Goal: Information Seeking & Learning: Compare options

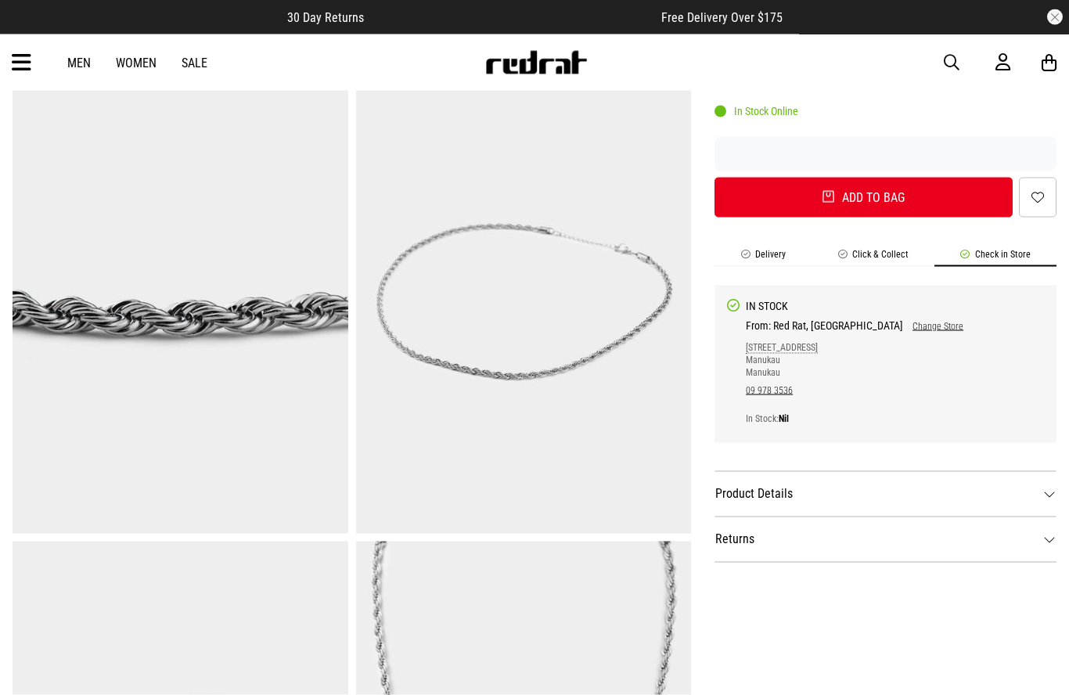
scroll to position [549, 0]
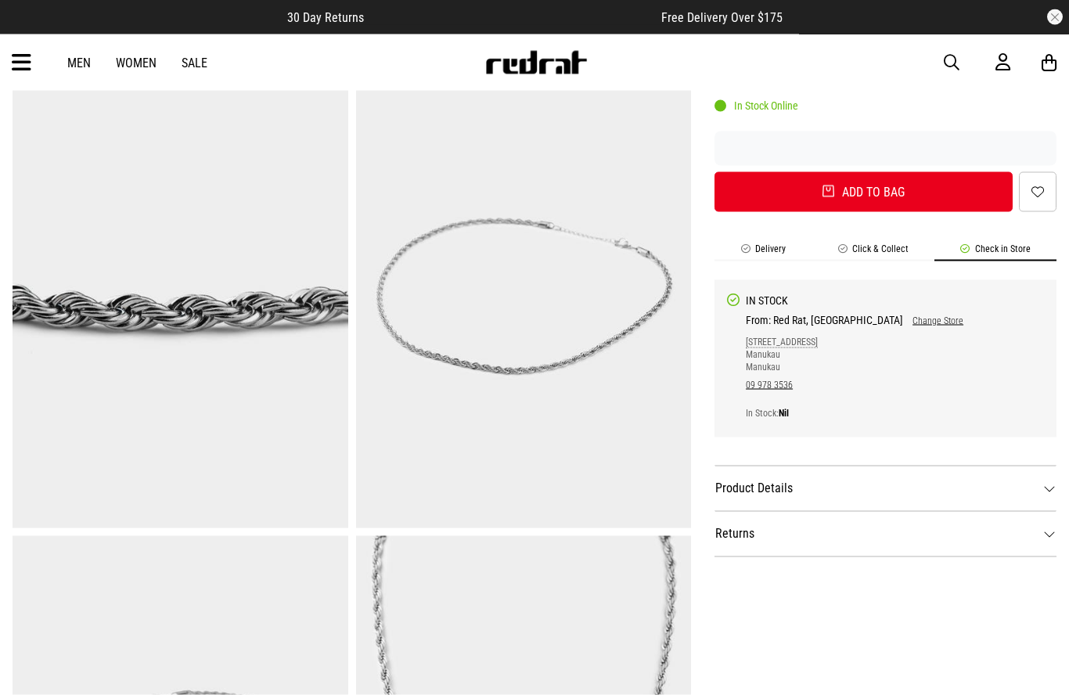
click at [877, 280] on div "IN STOCK From: Red Rat, Manukau Change Store 1C Ronwood Ave Manukau Manukau 09 …" at bounding box center [886, 358] width 342 height 157
click at [814, 314] on div "From: Red Rat, Manukau Change Store 1C Ronwood Ave Manukau Manukau 09 978 3536 …" at bounding box center [855, 369] width 218 height 111
click at [1033, 484] on dt "Product Details" at bounding box center [886, 488] width 342 height 45
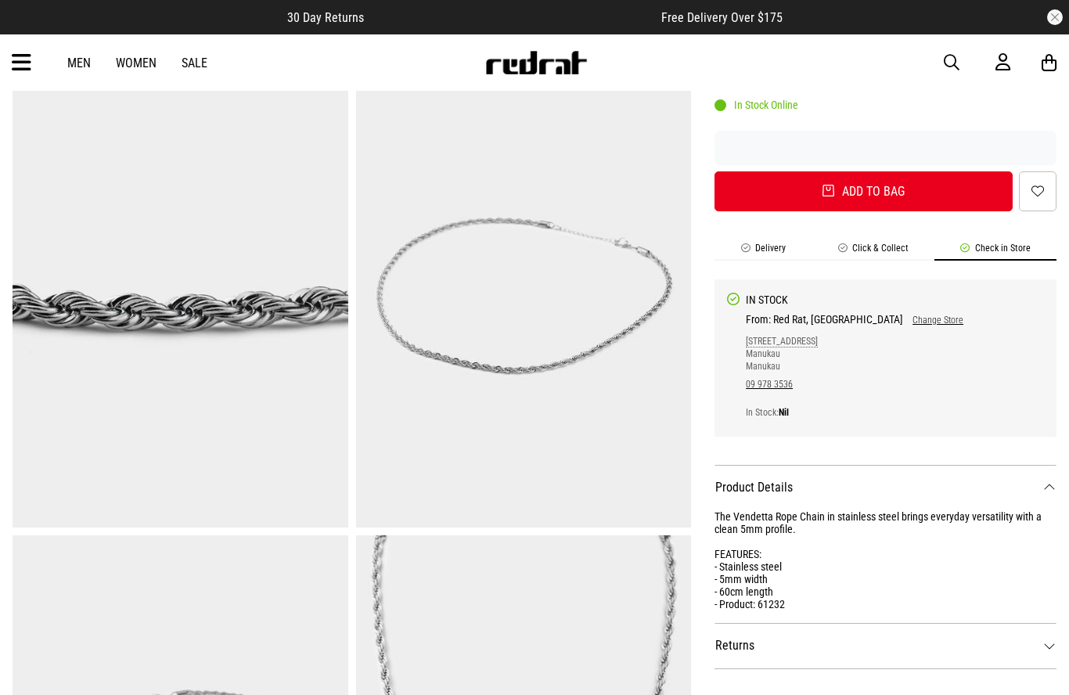
click at [1029, 559] on div "The Vendetta Rope Chain in stainless steel brings everyday versatility with a c…" at bounding box center [886, 560] width 342 height 100
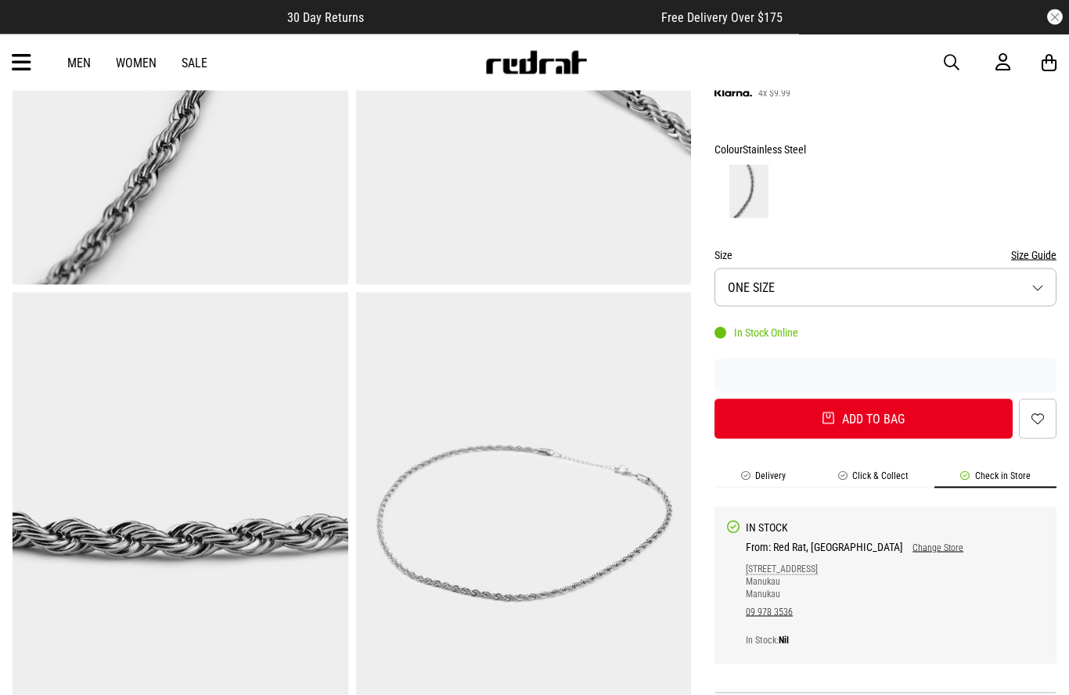
scroll to position [189, 0]
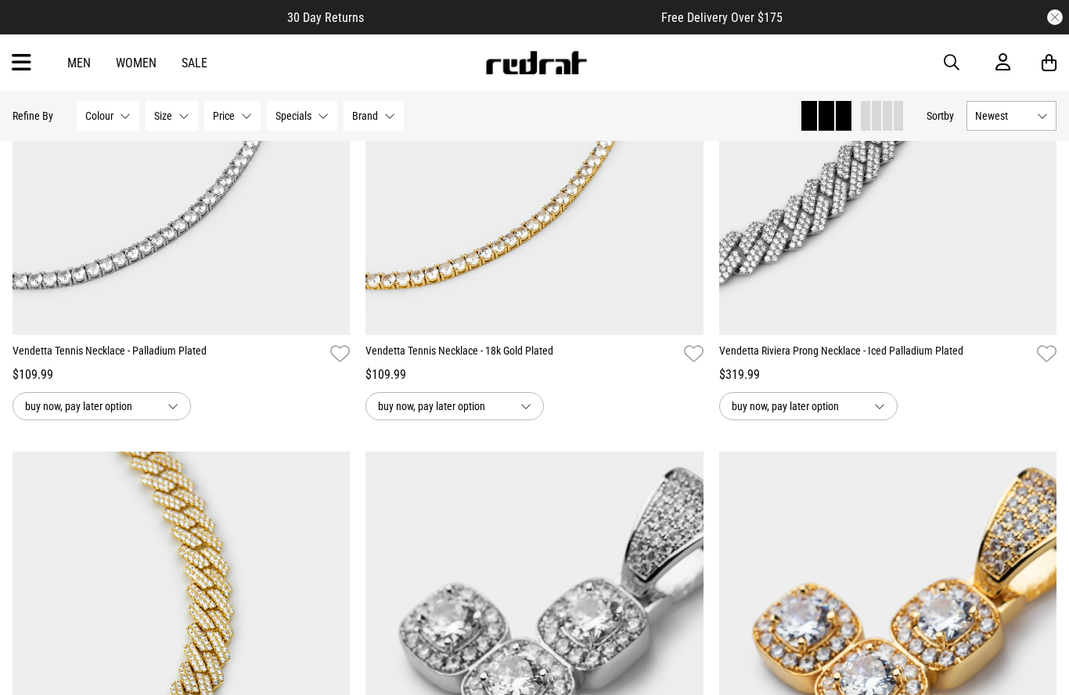
scroll to position [1584, 0]
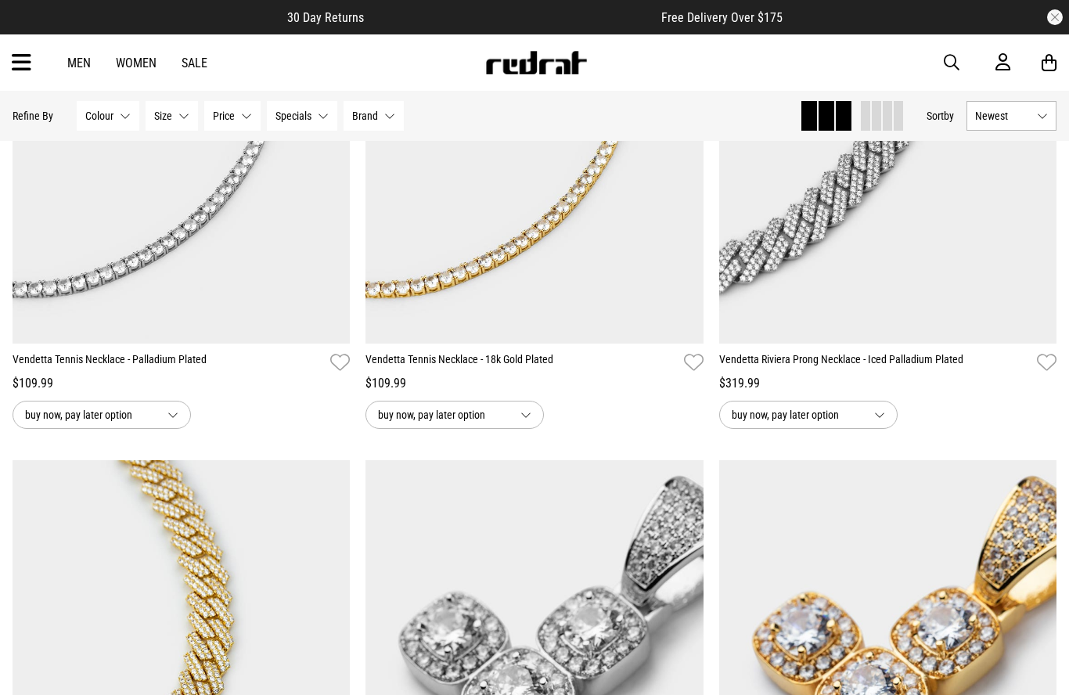
click at [230, 117] on span "Price" at bounding box center [224, 116] width 22 height 13
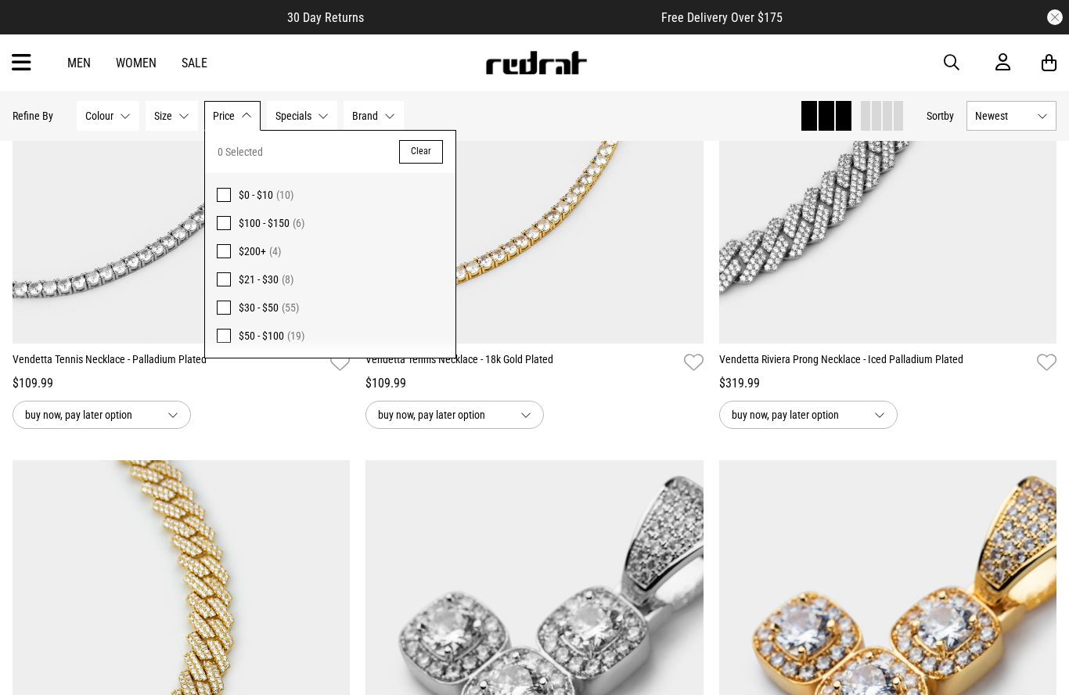
click at [225, 308] on span at bounding box center [224, 308] width 14 height 14
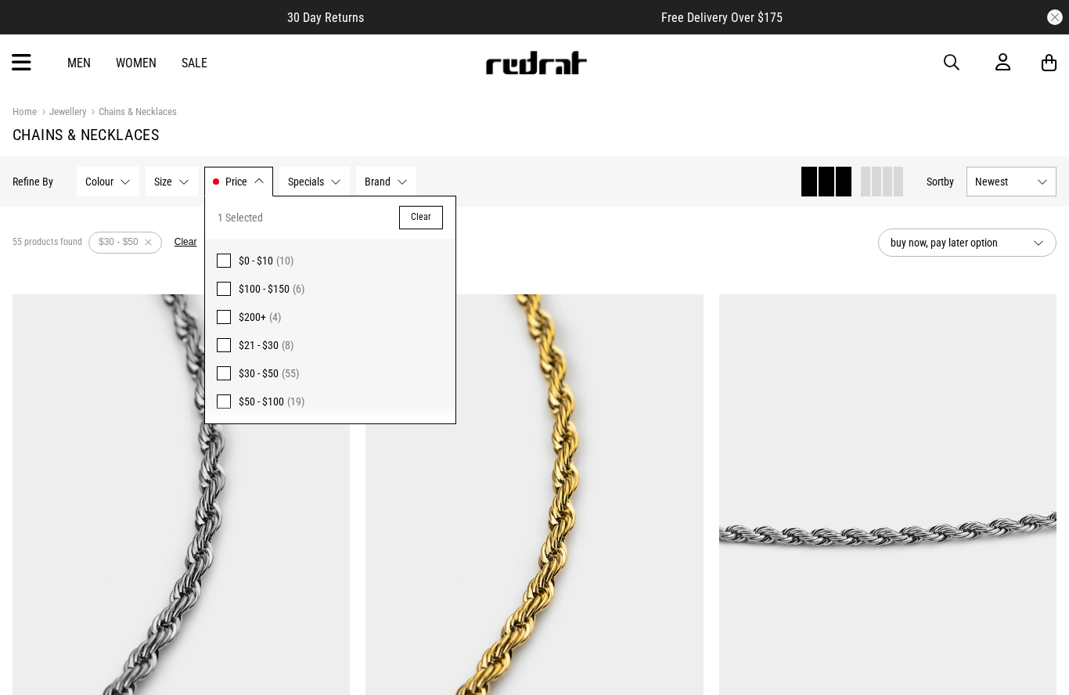
click at [640, 276] on section "55 products found Active Filters $30 - $50 Clear buy now, pay later option" at bounding box center [534, 243] width 1069 height 72
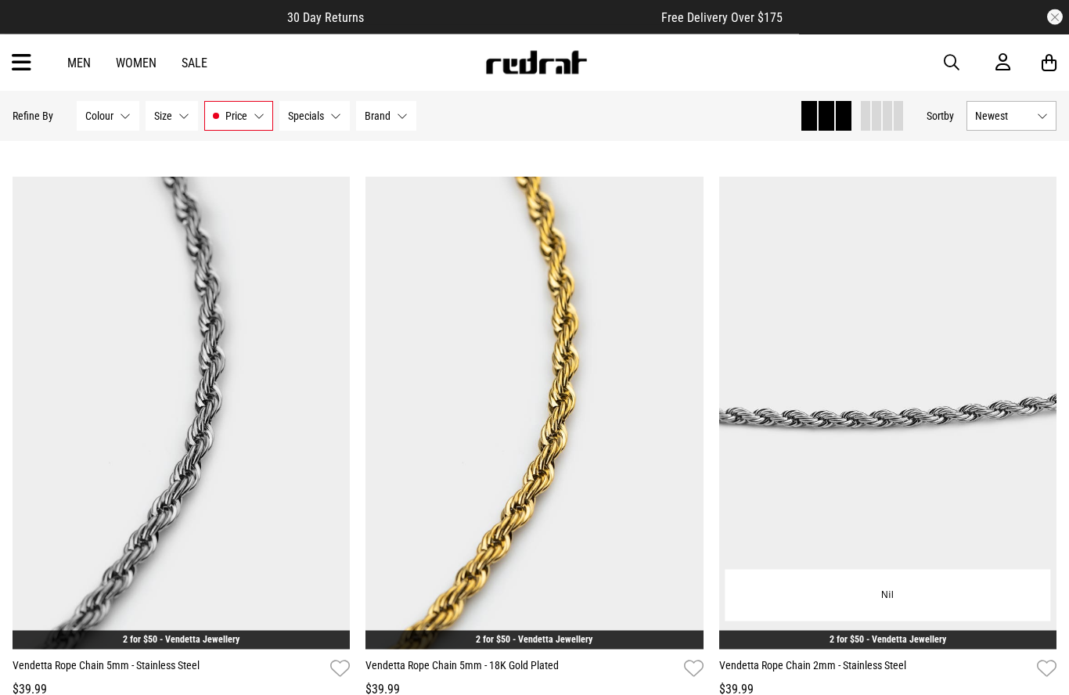
scroll to position [118, 0]
click at [962, 412] on img at bounding box center [888, 413] width 338 height 474
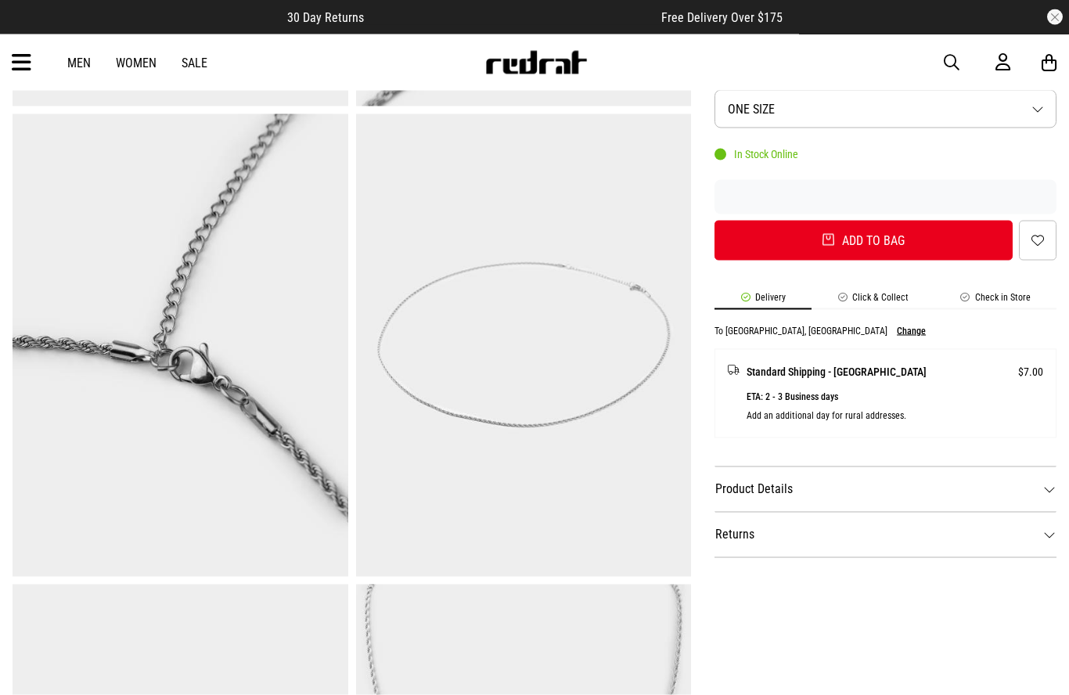
scroll to position [502, 0]
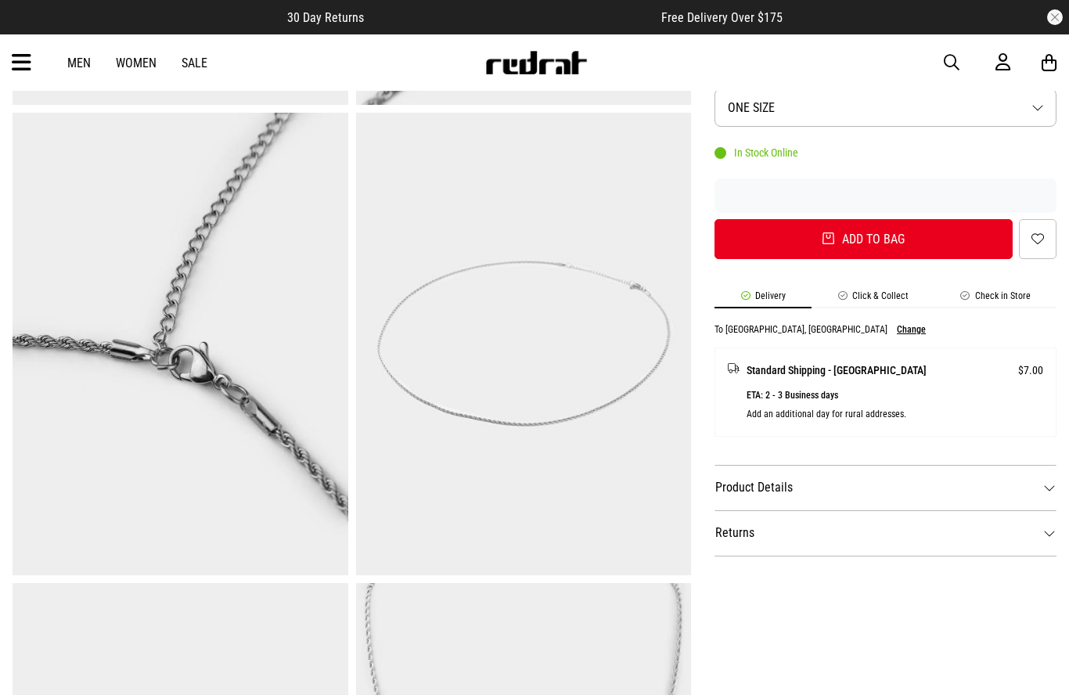
click at [1018, 480] on dt "Product Details" at bounding box center [886, 487] width 342 height 45
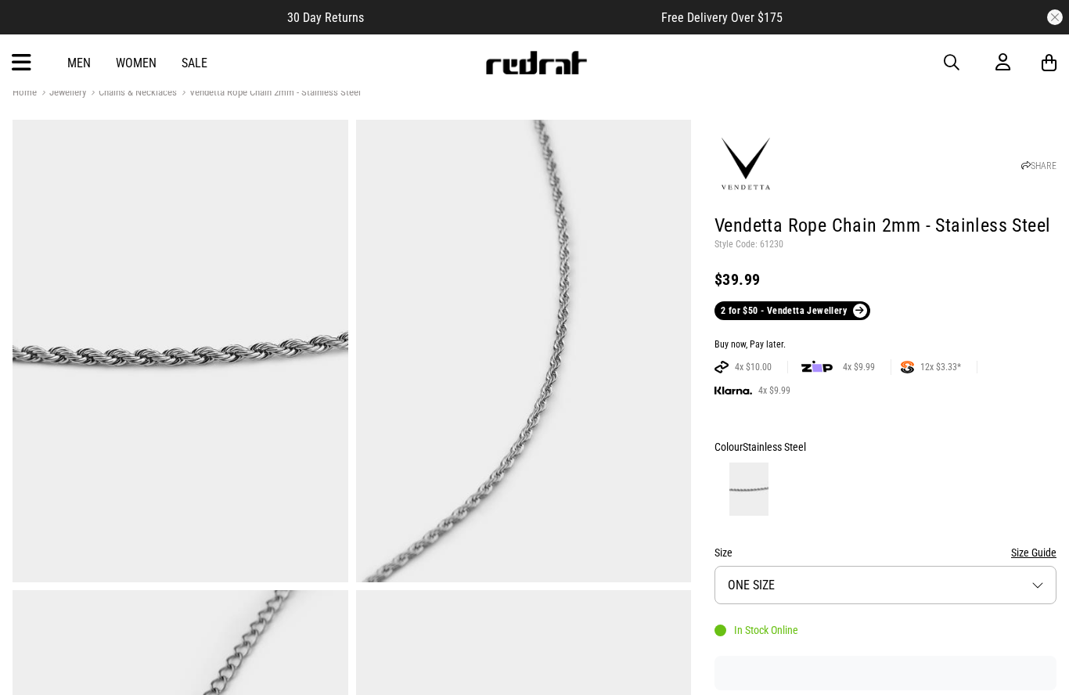
scroll to position [0, 0]
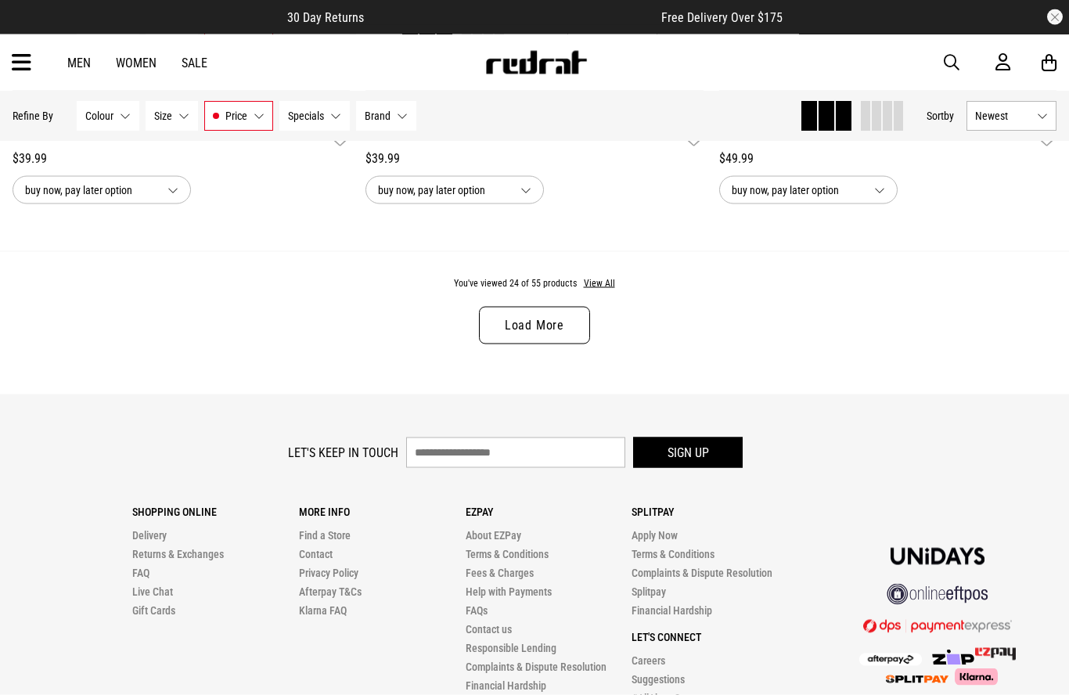
scroll to position [4775, 0]
click at [539, 339] on link "Load More" at bounding box center [534, 325] width 111 height 38
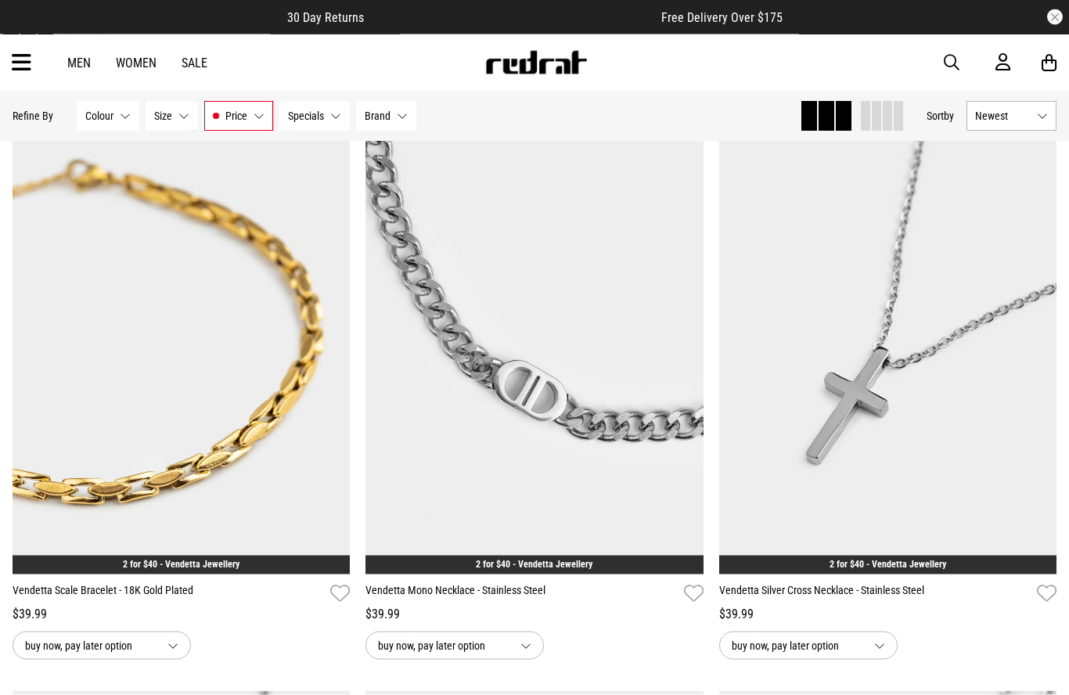
scroll to position [6087, 0]
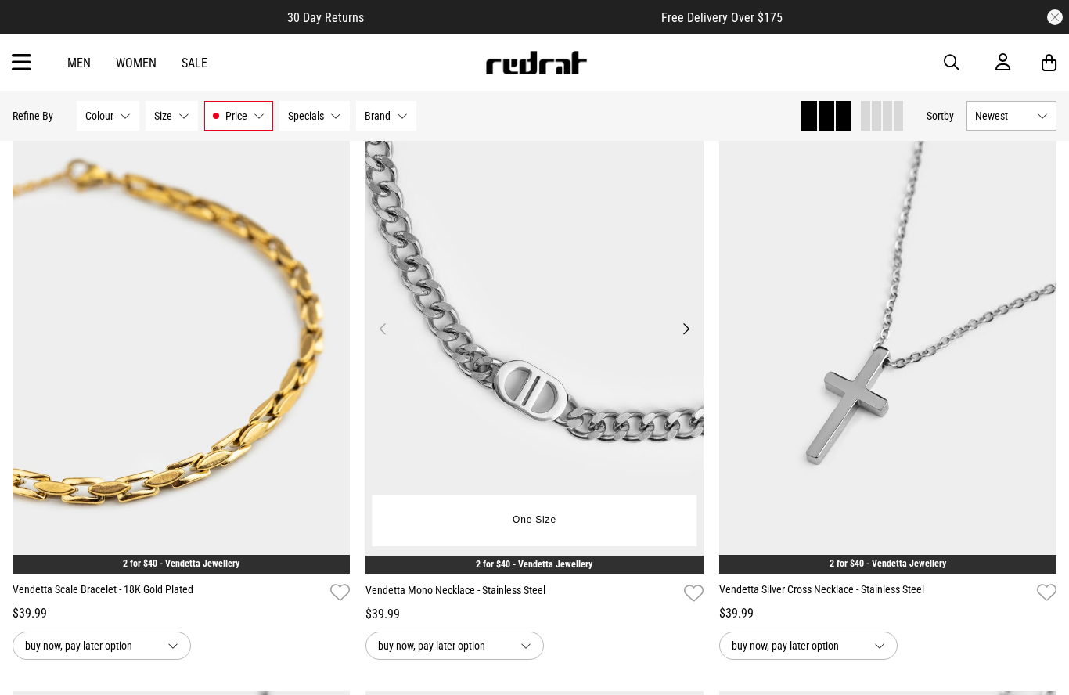
click at [650, 463] on img at bounding box center [535, 339] width 338 height 474
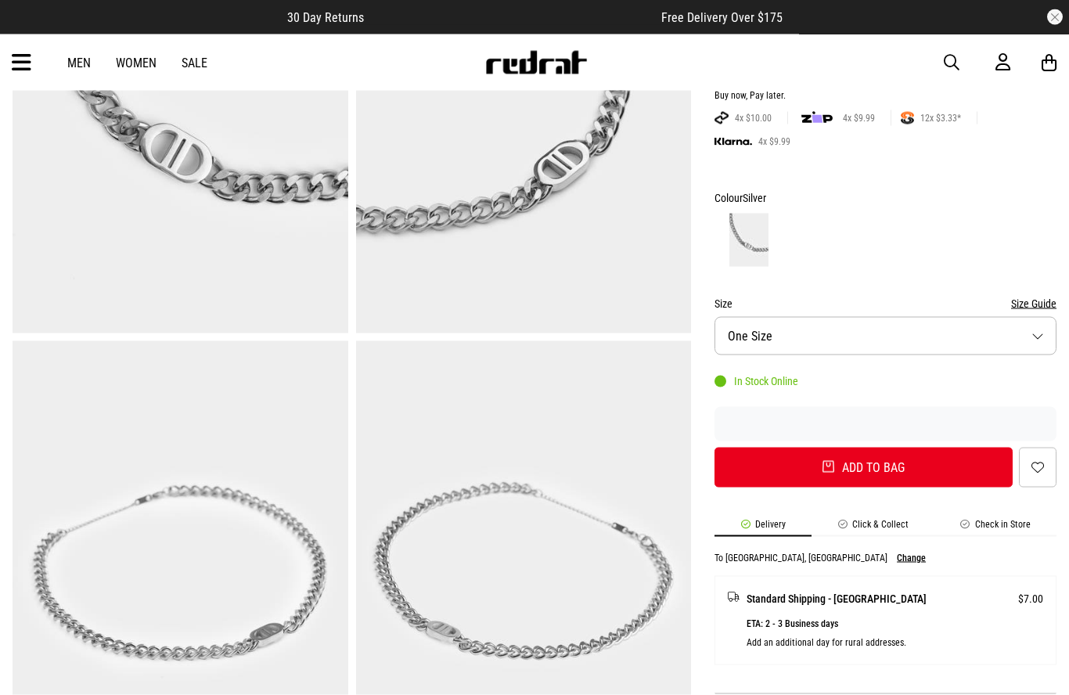
scroll to position [331, 0]
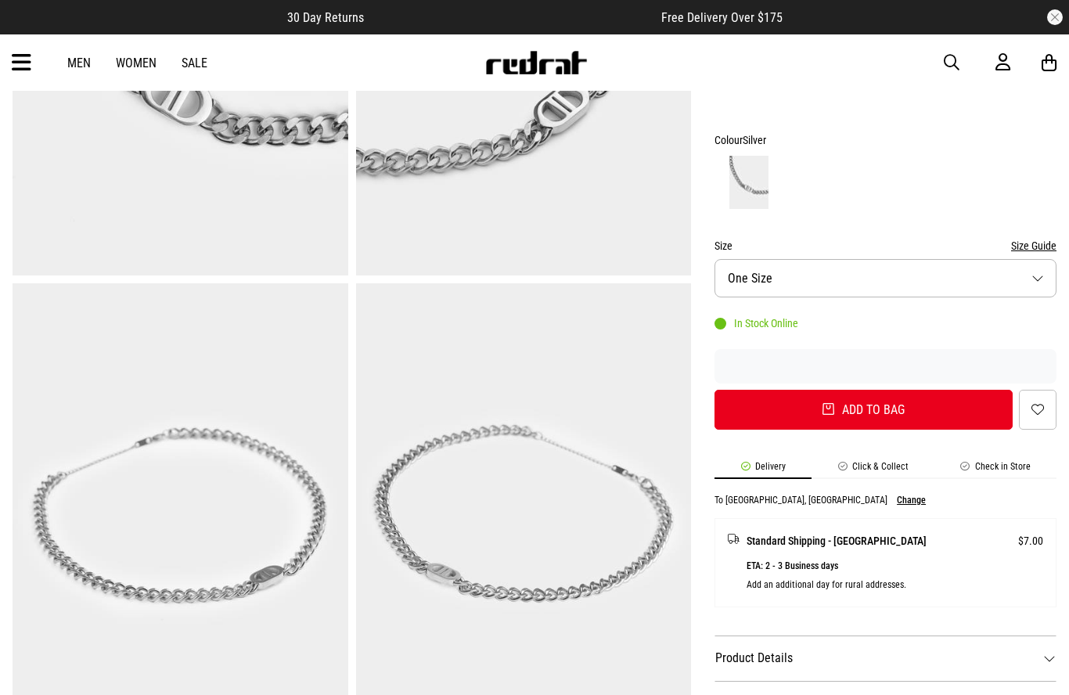
click at [946, 657] on dt "Product Details" at bounding box center [886, 658] width 342 height 45
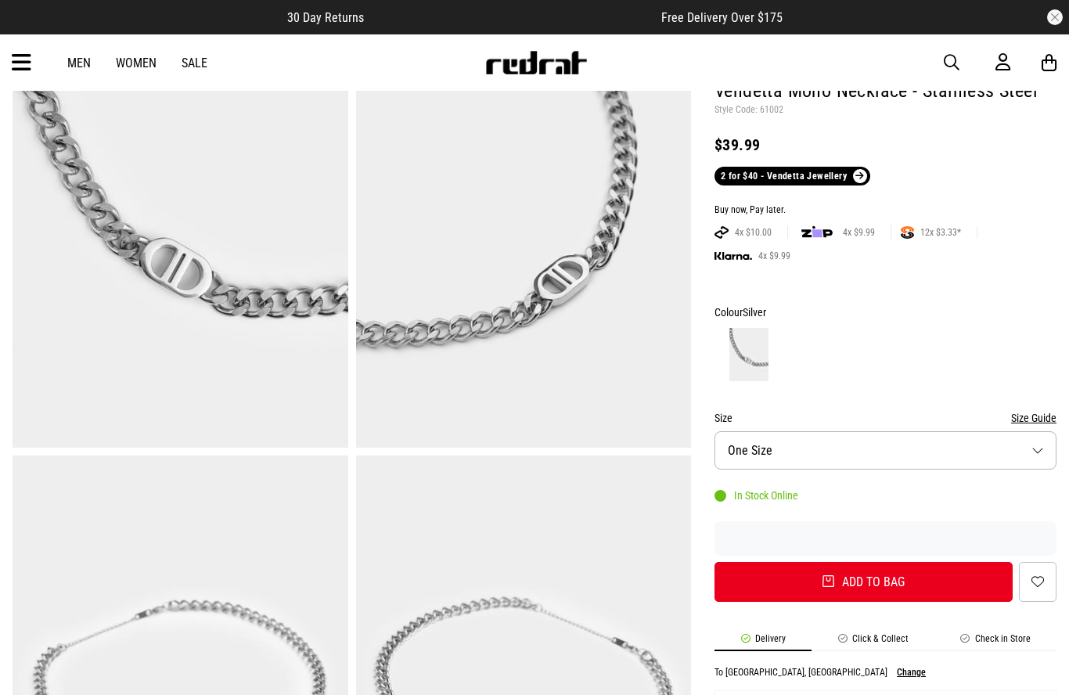
scroll to position [112, 0]
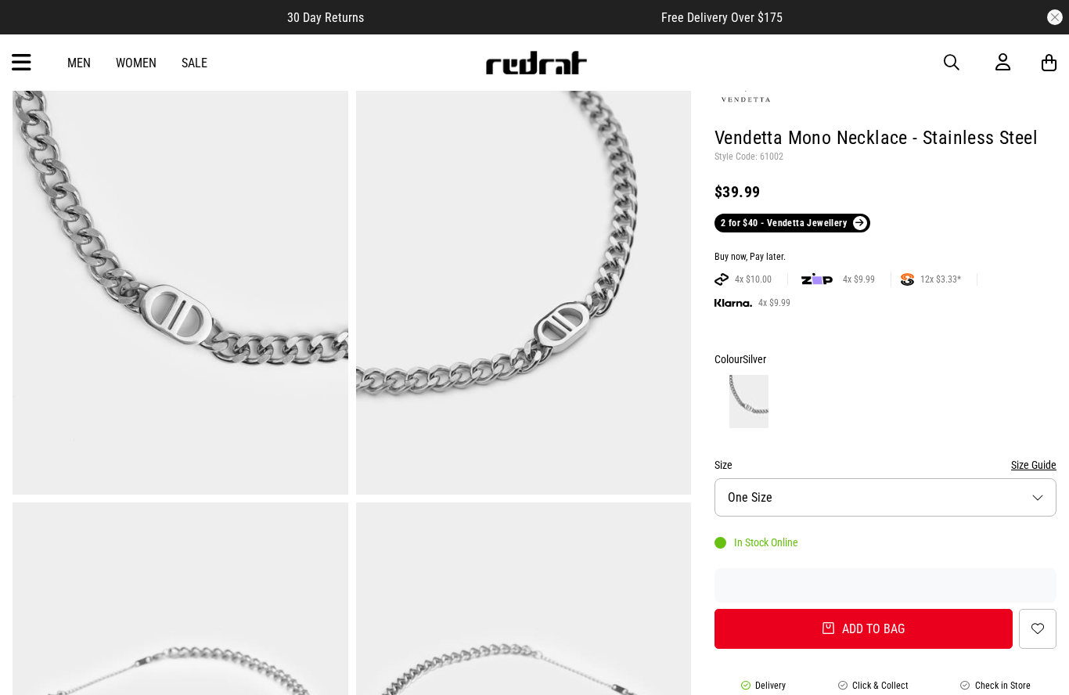
click at [1025, 488] on button "Size One Size" at bounding box center [886, 497] width 342 height 38
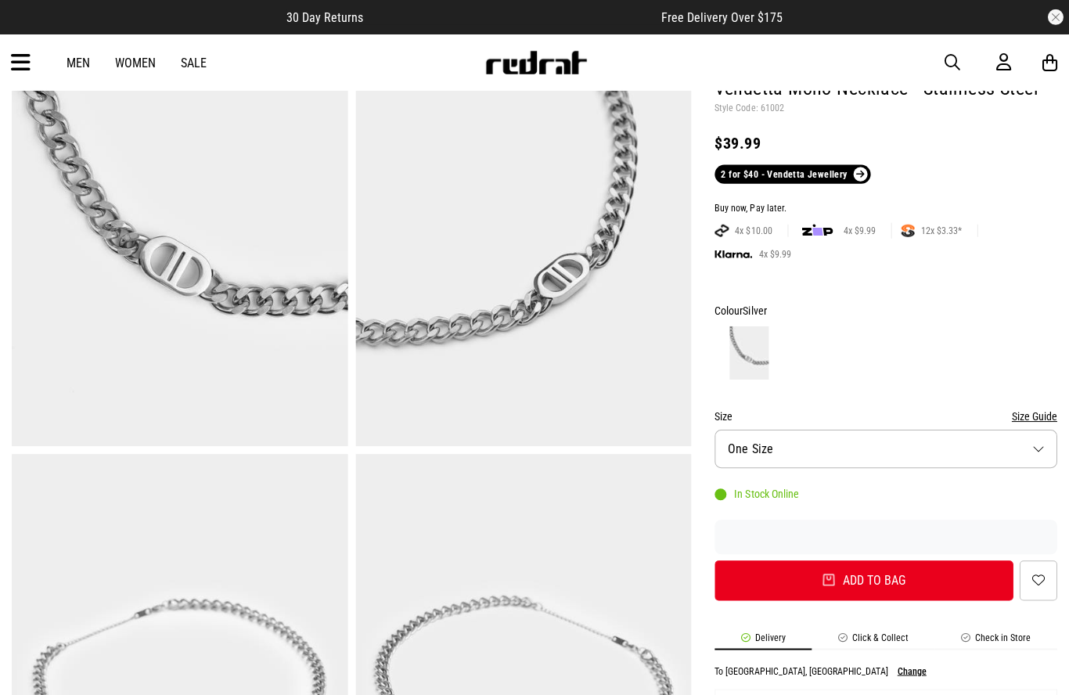
scroll to position [124, 0]
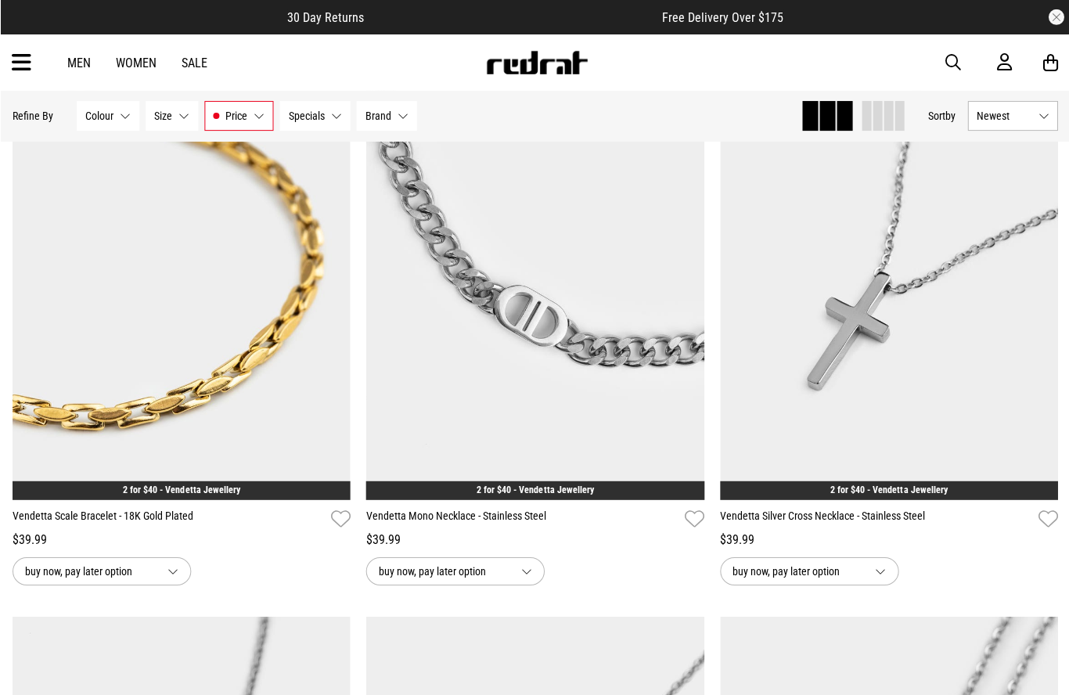
scroll to position [1560, 0]
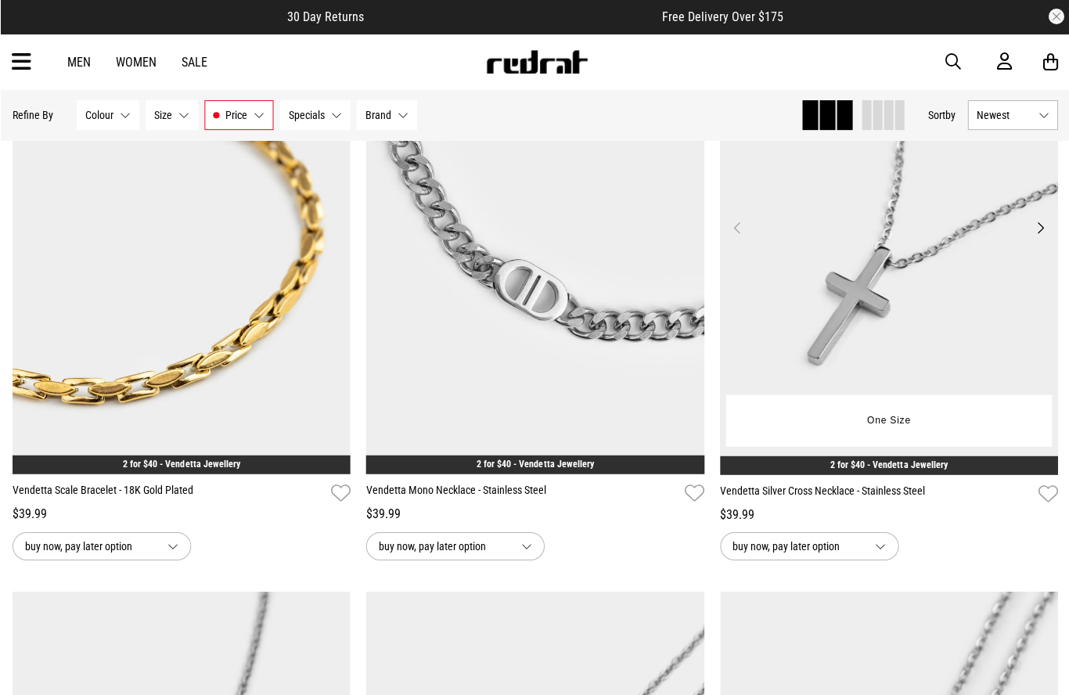
click at [1016, 344] on img at bounding box center [888, 239] width 338 height 474
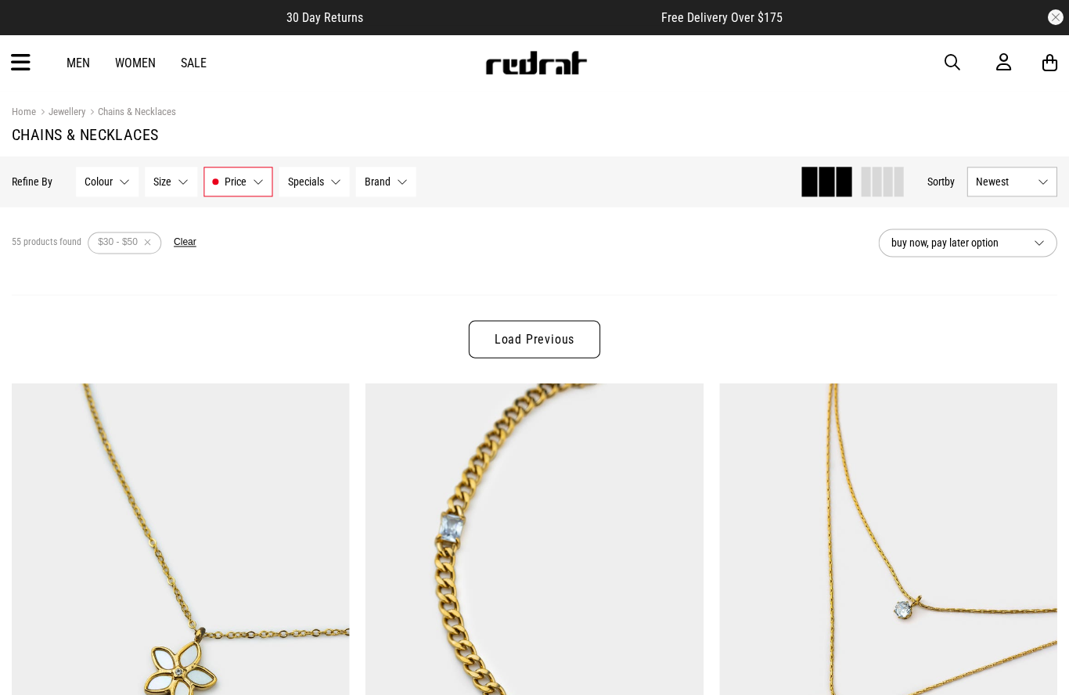
click at [570, 343] on link "Load Previous" at bounding box center [535, 339] width 132 height 38
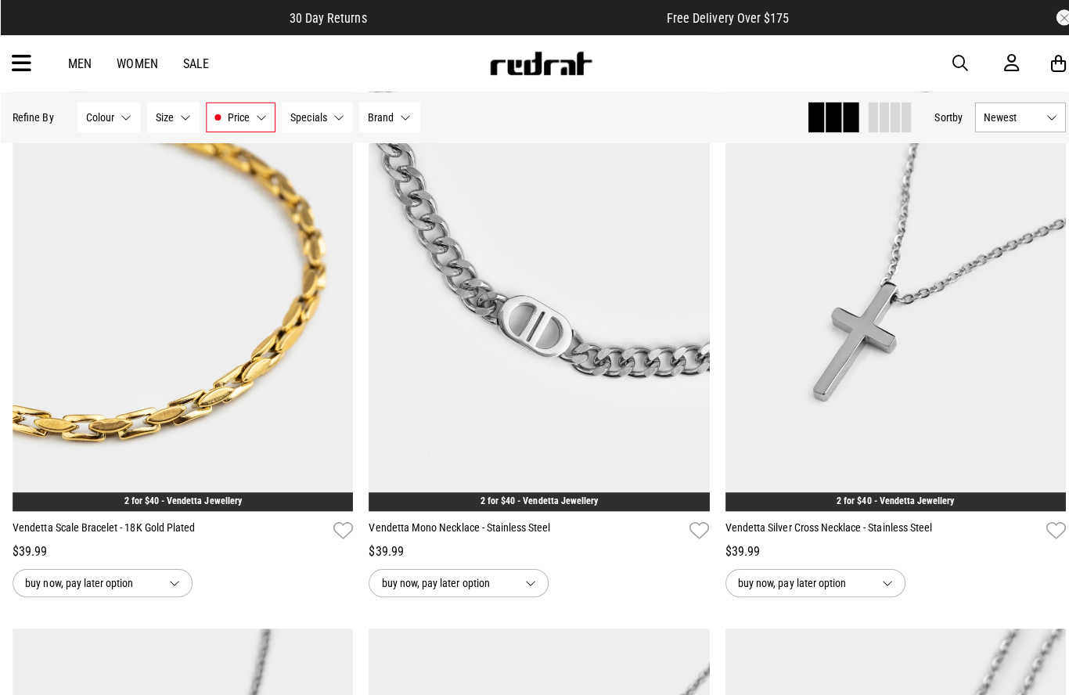
scroll to position [6153, 0]
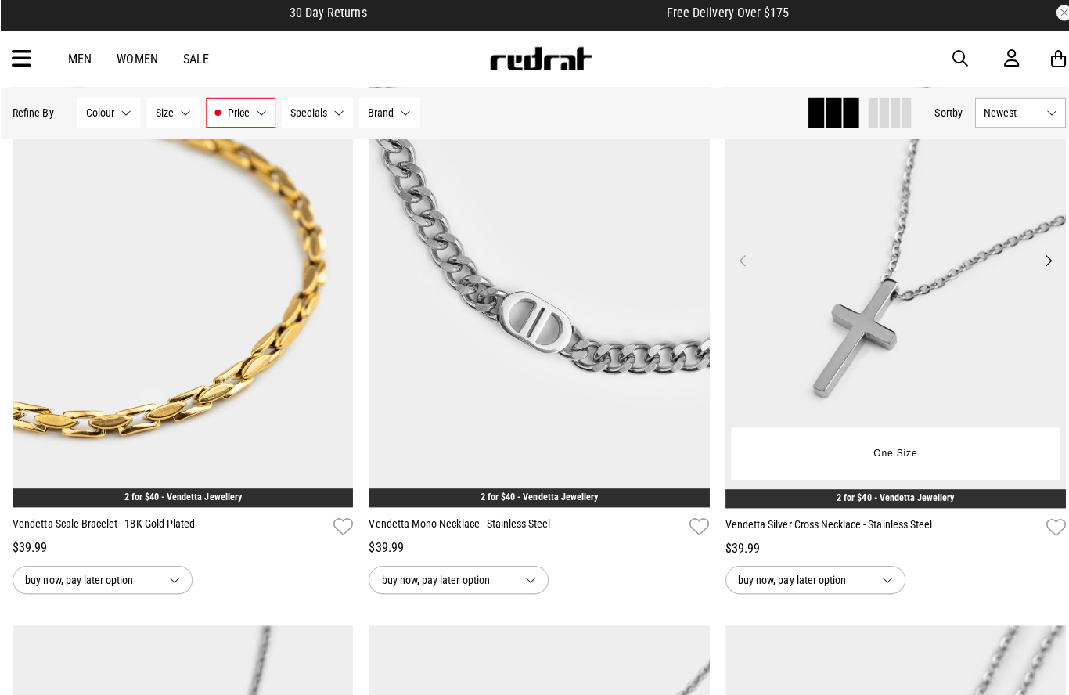
click at [978, 441] on img at bounding box center [888, 272] width 338 height 474
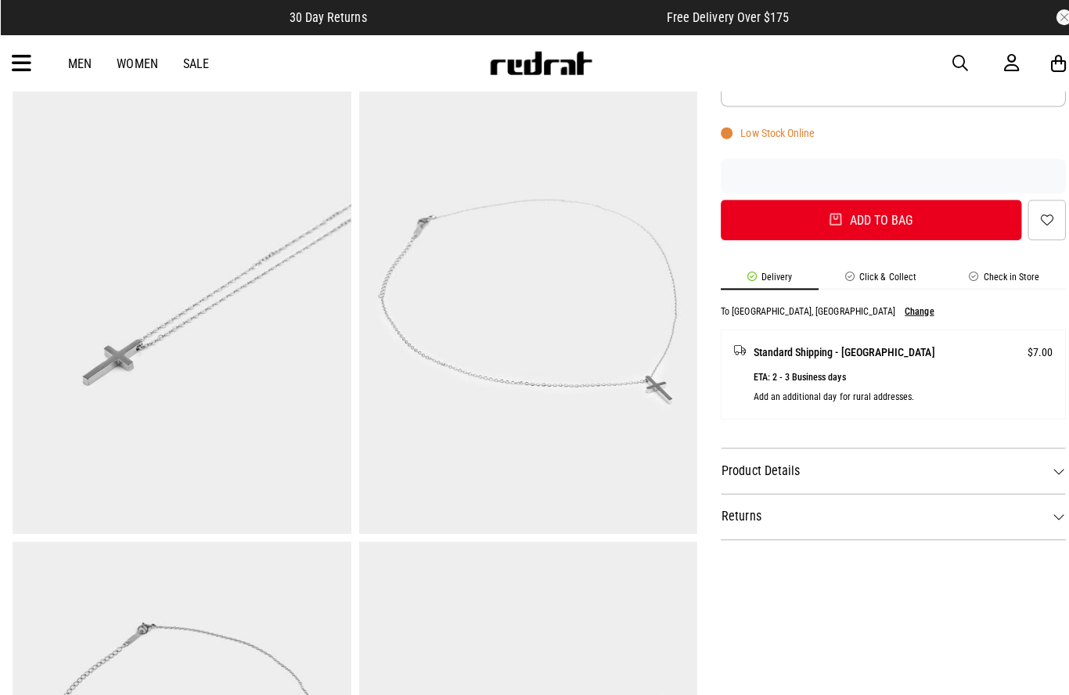
scroll to position [549, 0]
click at [1009, 469] on dt "Product Details" at bounding box center [886, 465] width 342 height 45
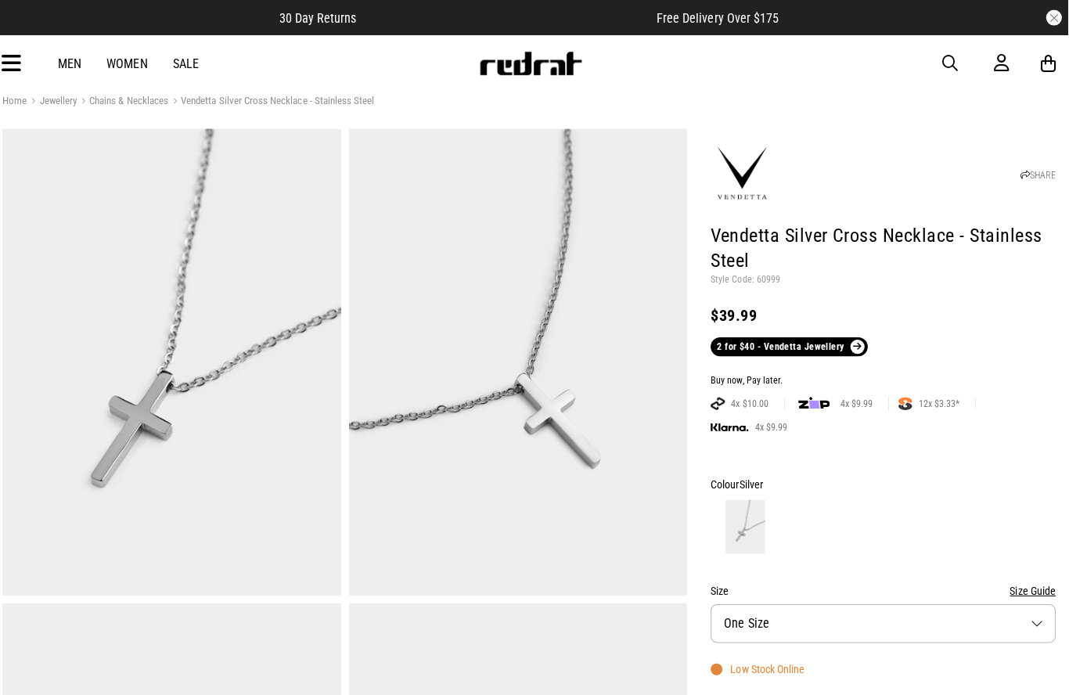
scroll to position [0, 0]
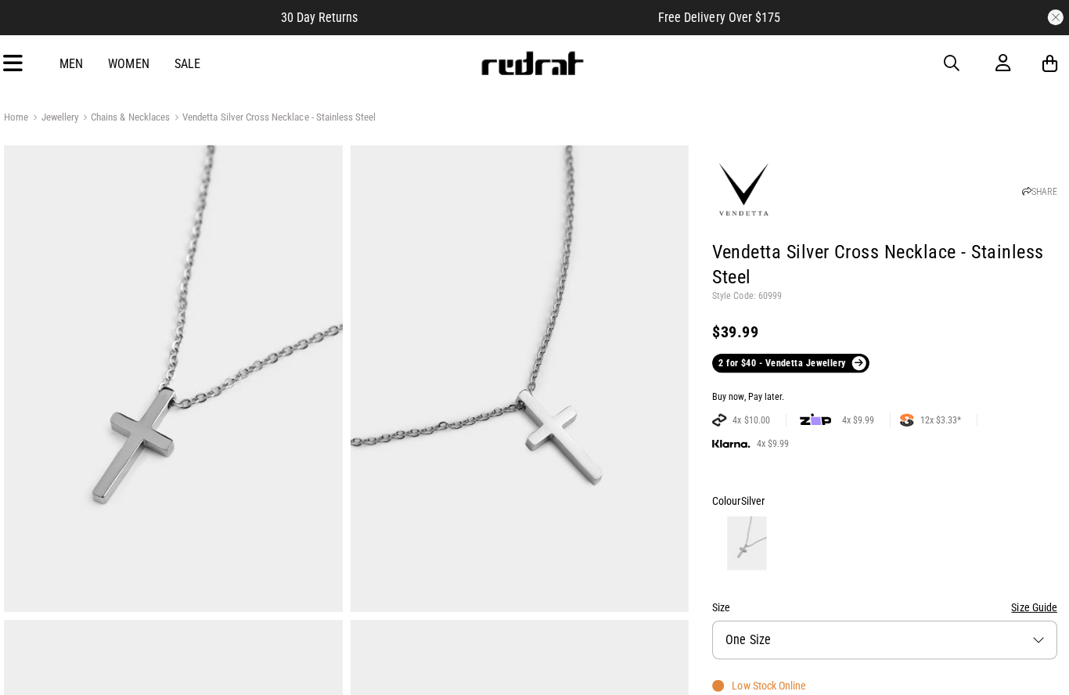
click at [733, 265] on h1 "Vendetta Silver Cross Necklace - Stainless Steel" at bounding box center [886, 263] width 342 height 50
click at [718, 259] on h1 "Vendetta Silver Cross Necklace - Stainless Steel" at bounding box center [886, 263] width 342 height 50
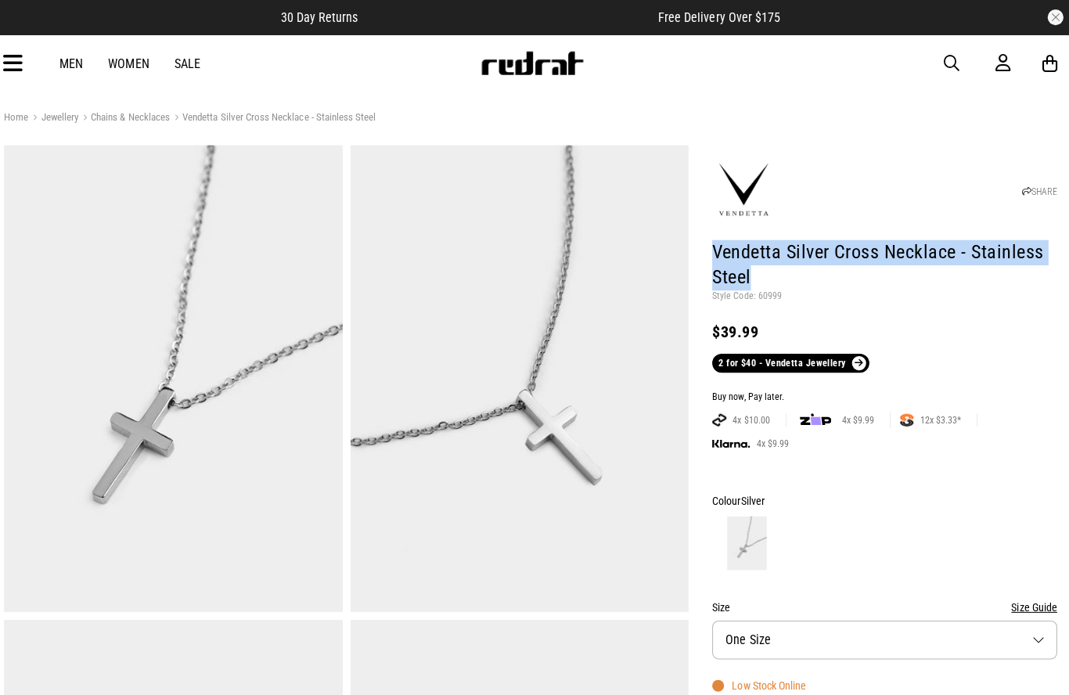
copy h1 "Vendetta Silver Cross Necklace - Stainless Steel"
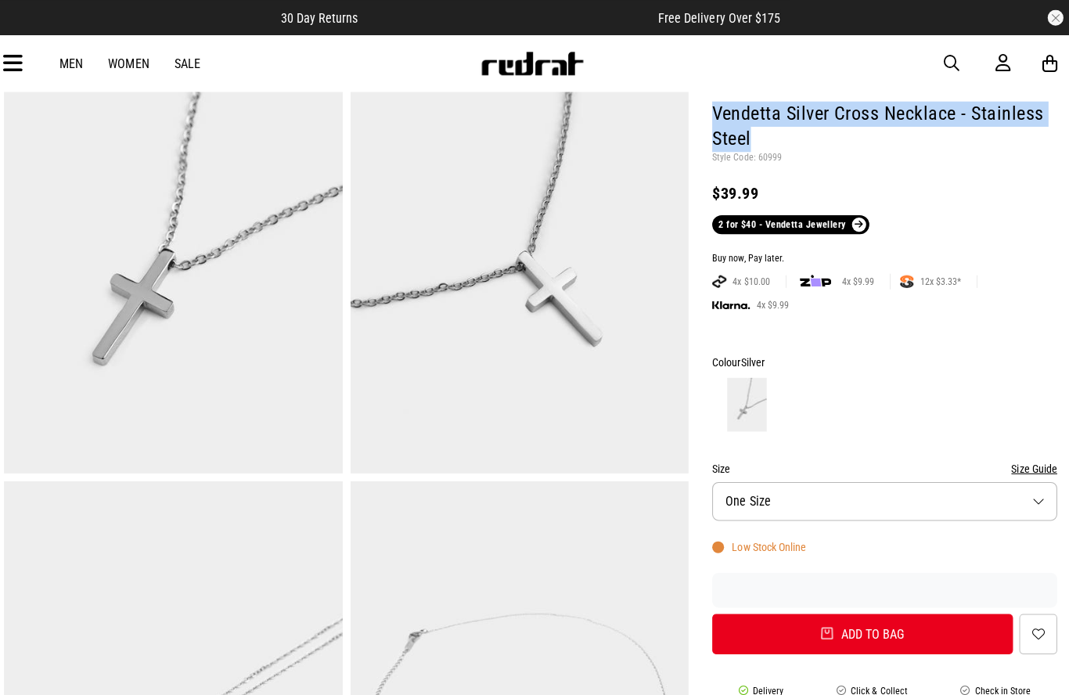
scroll to position [118, 0]
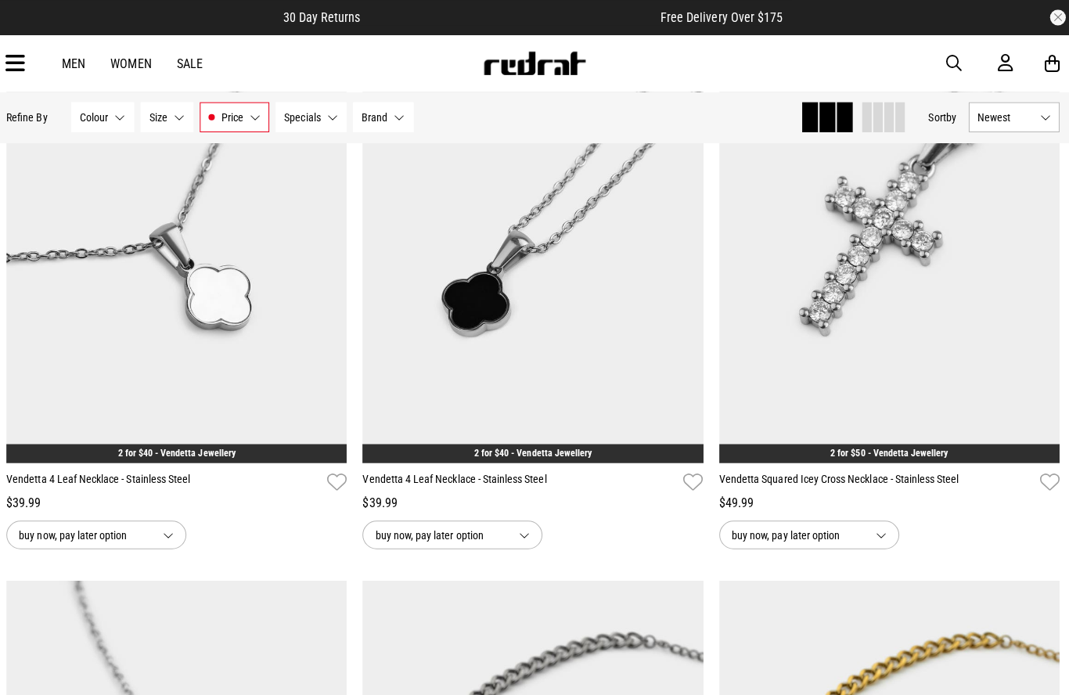
scroll to position [2162, 0]
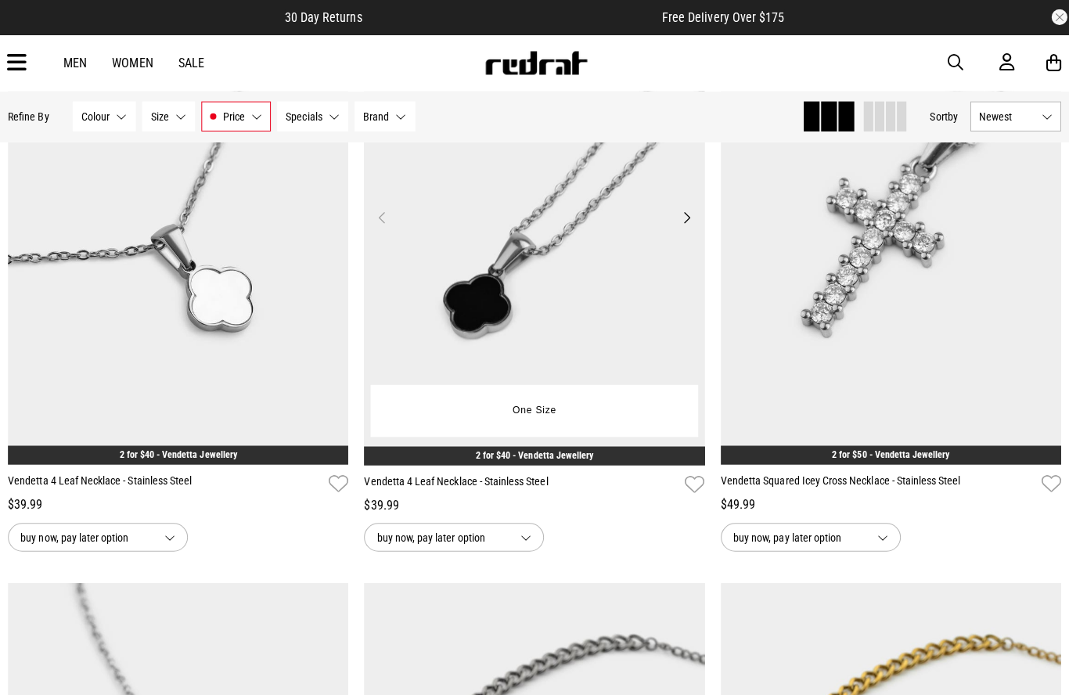
click at [633, 379] on img at bounding box center [535, 226] width 338 height 474
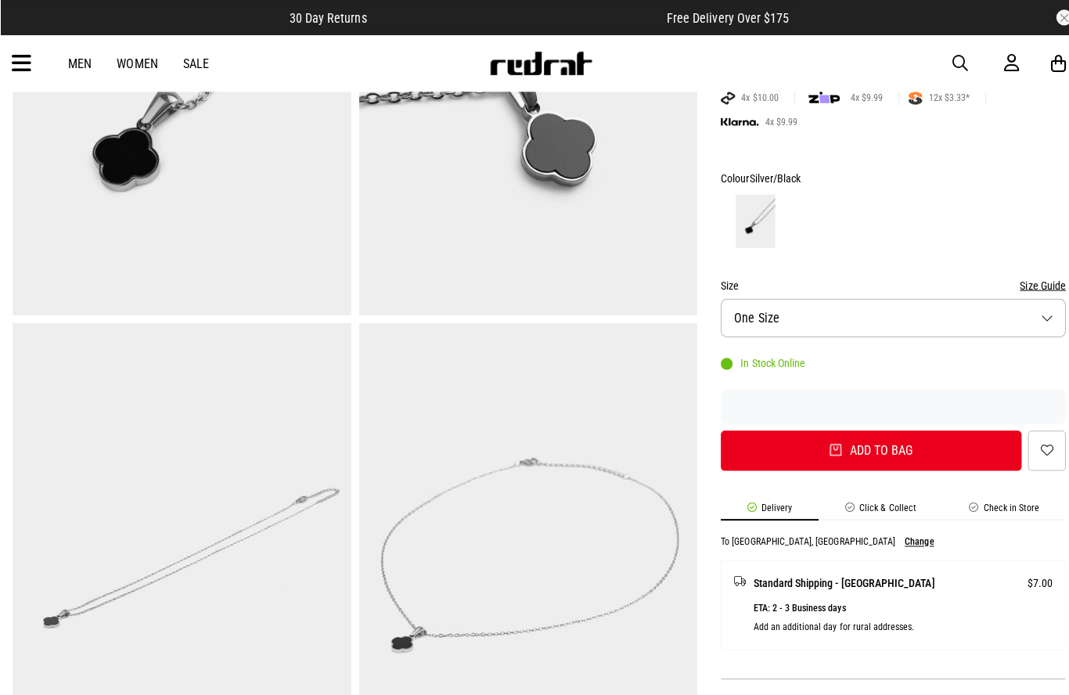
scroll to position [290, 0]
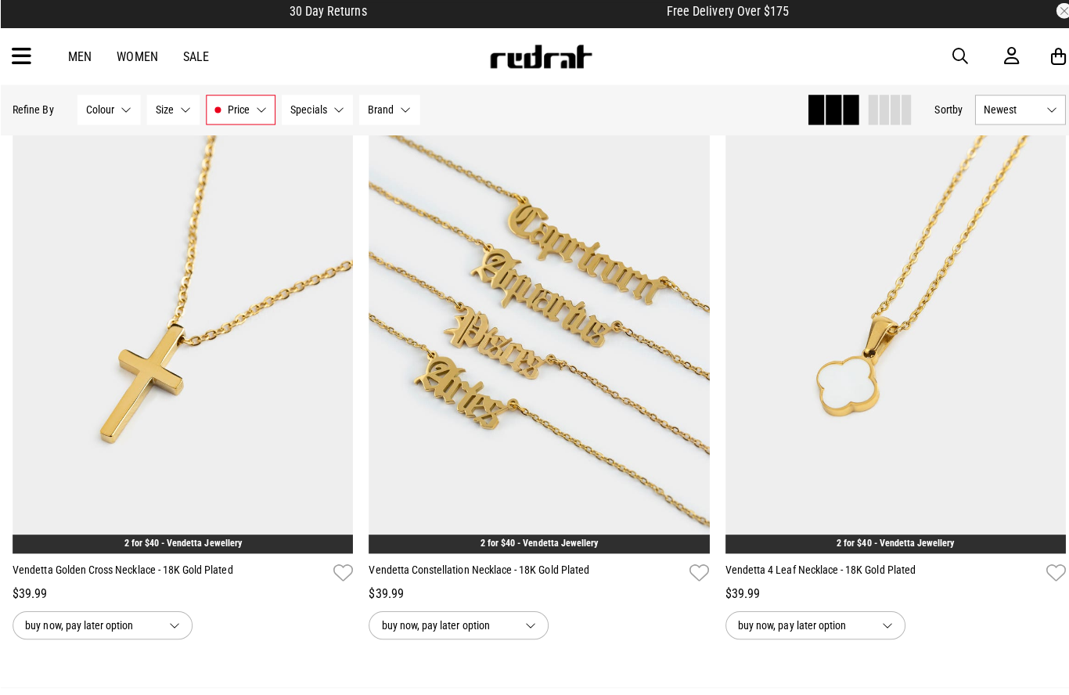
scroll to position [4426, 0]
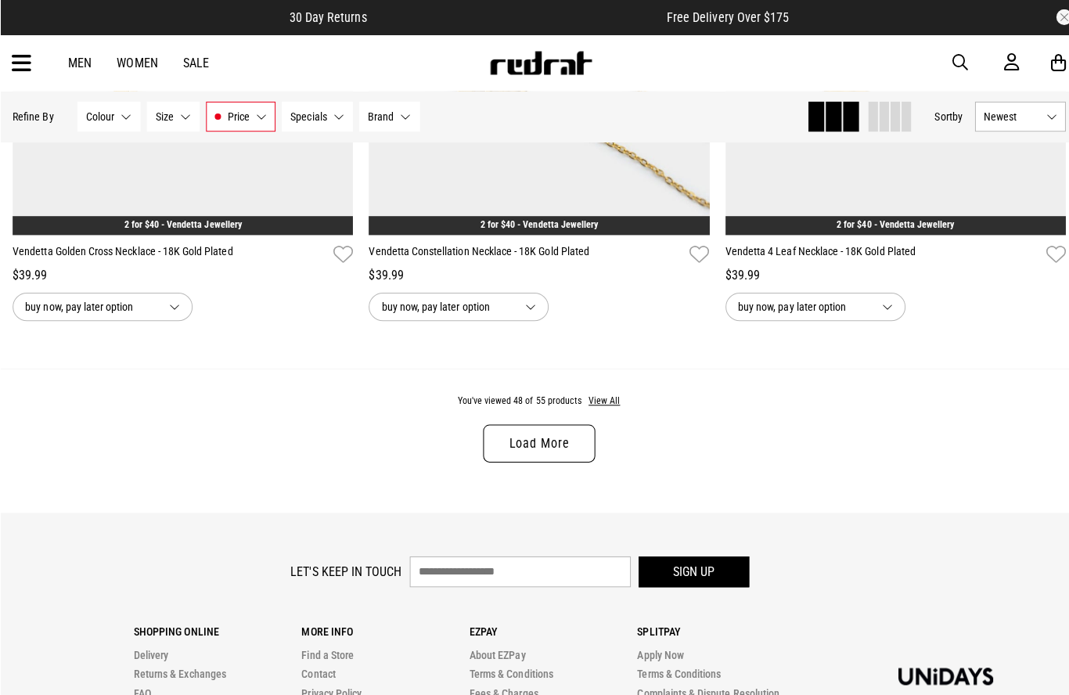
click at [508, 456] on link "Load More" at bounding box center [534, 440] width 111 height 38
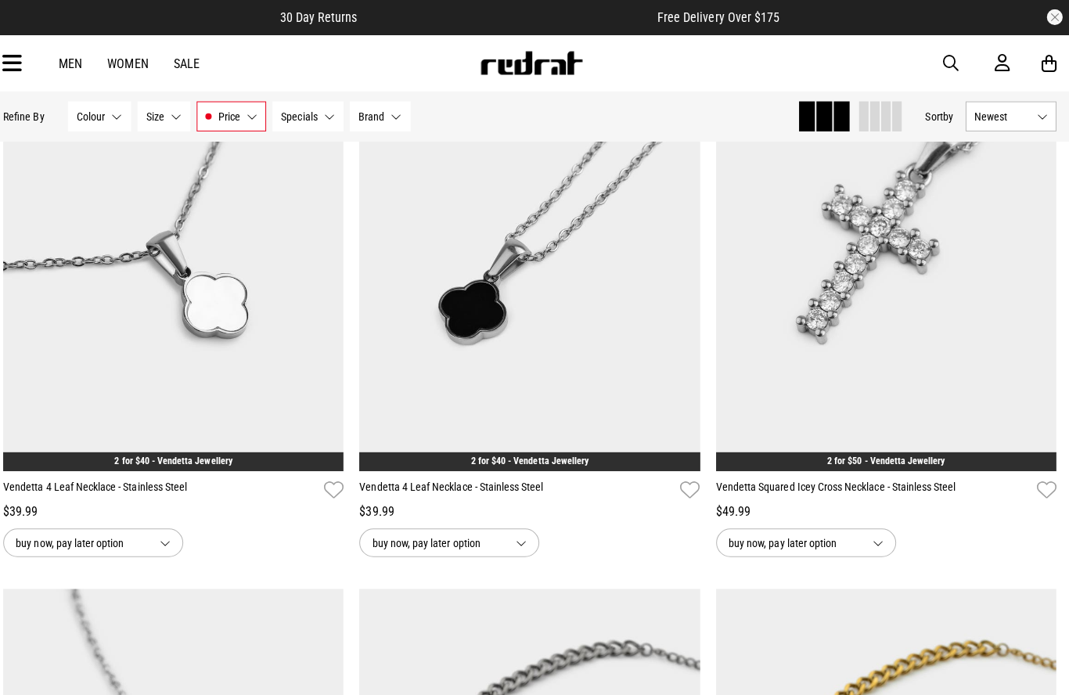
scroll to position [2092, 0]
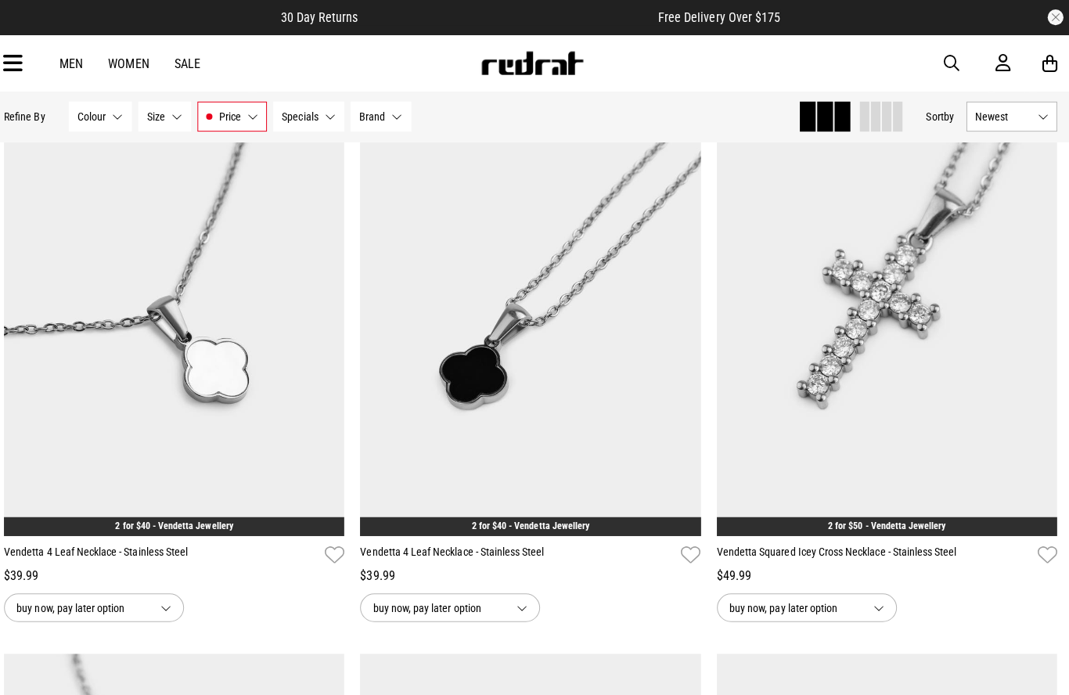
click at [160, 124] on button "Size None selected" at bounding box center [172, 116] width 52 height 30
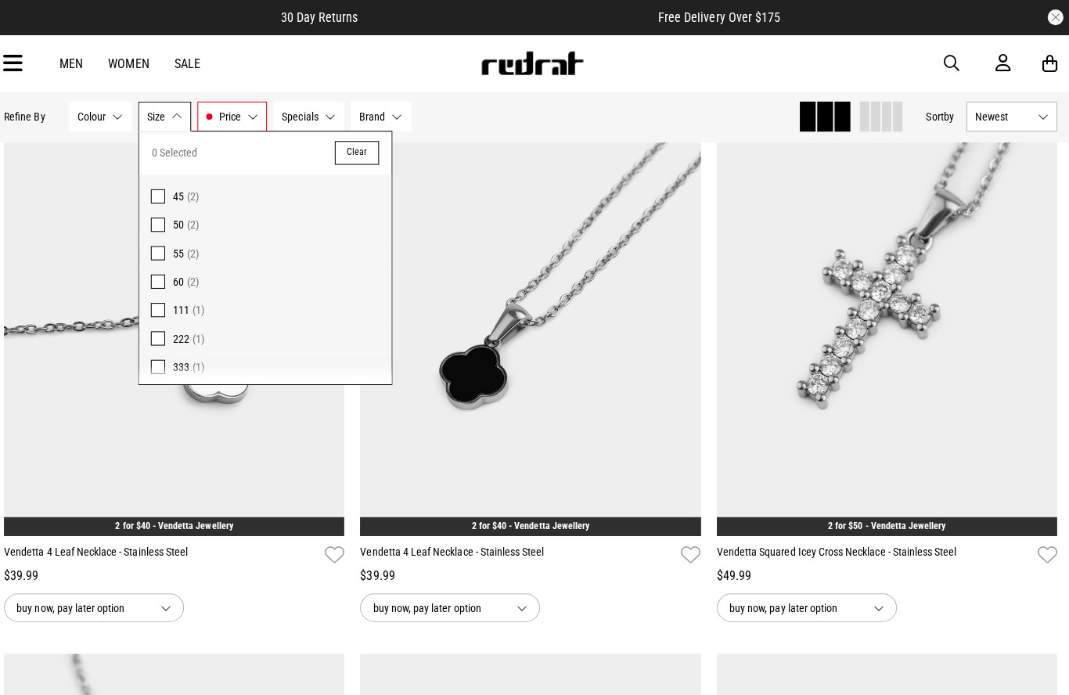
click at [158, 195] on span at bounding box center [165, 195] width 14 height 14
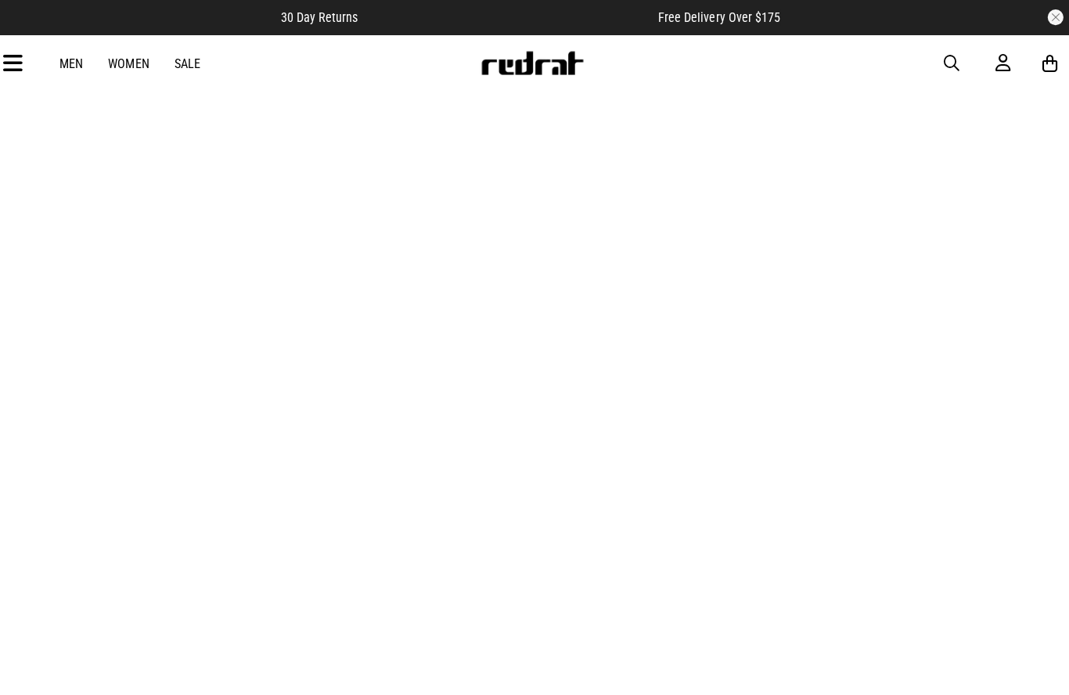
click at [21, 55] on icon at bounding box center [22, 63] width 20 height 26
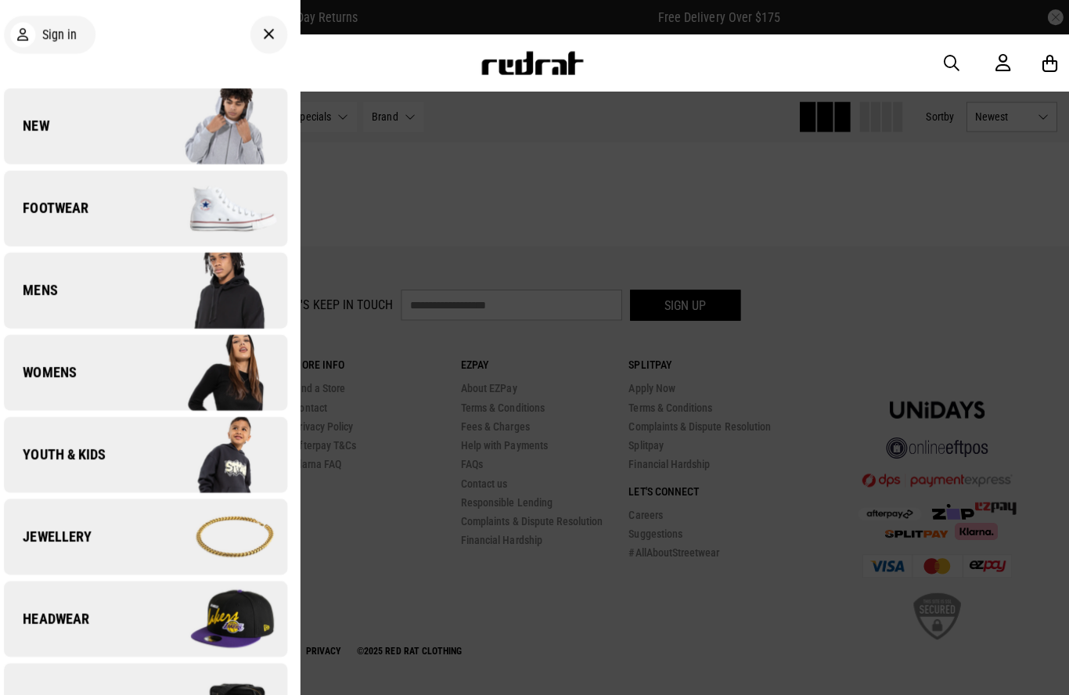
scroll to position [1069, 0]
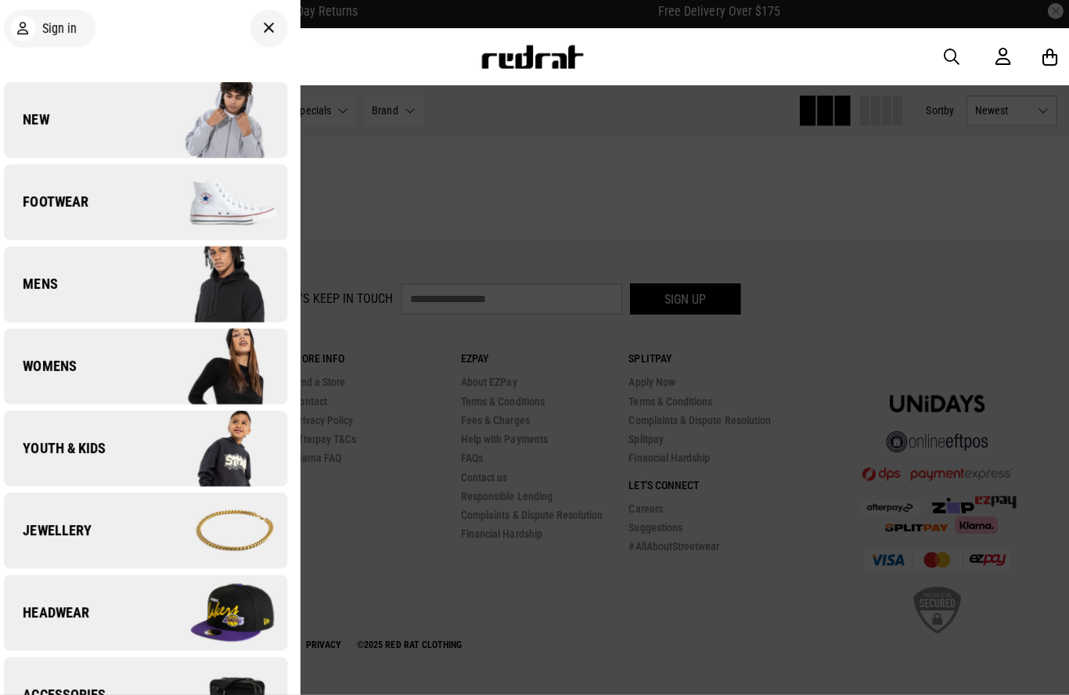
click at [382, 218] on div at bounding box center [534, 347] width 1069 height 695
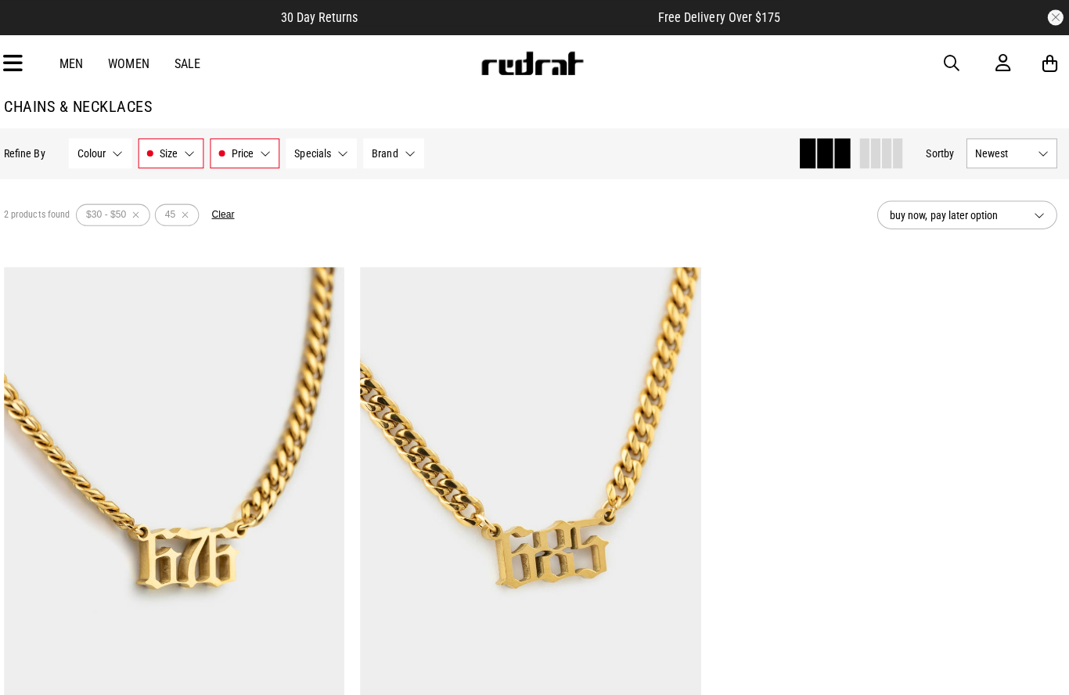
scroll to position [0, 0]
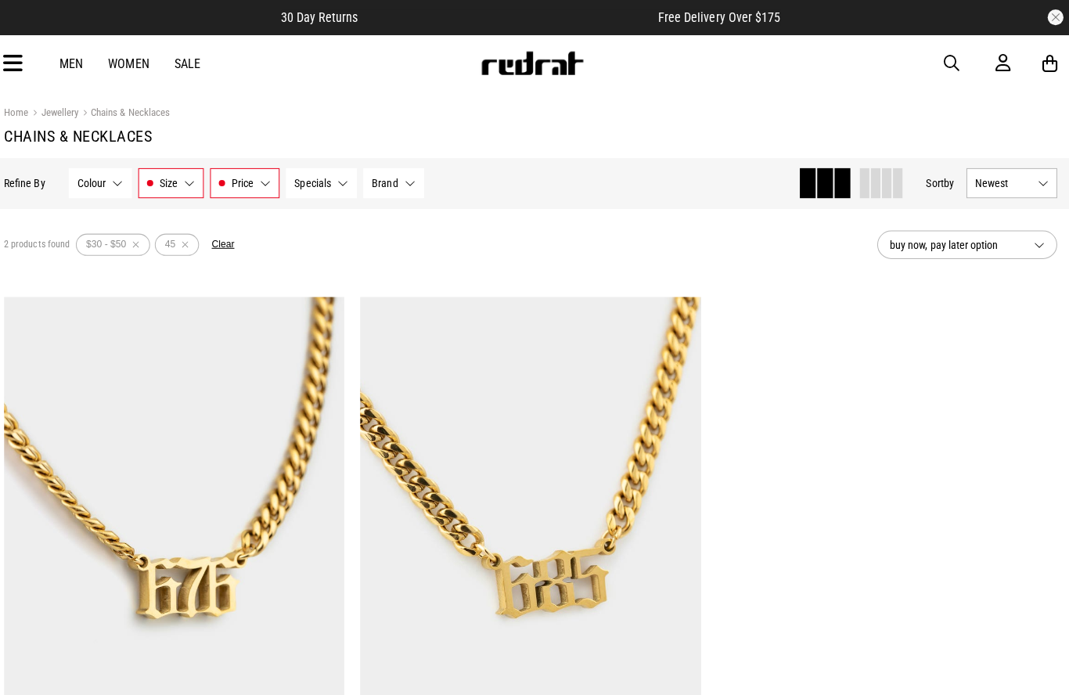
click at [162, 231] on section "Active Filters $30 - $50 45 Clear" at bounding box center [162, 242] width 157 height 47
click at [182, 240] on button "Remove filter" at bounding box center [192, 243] width 20 height 22
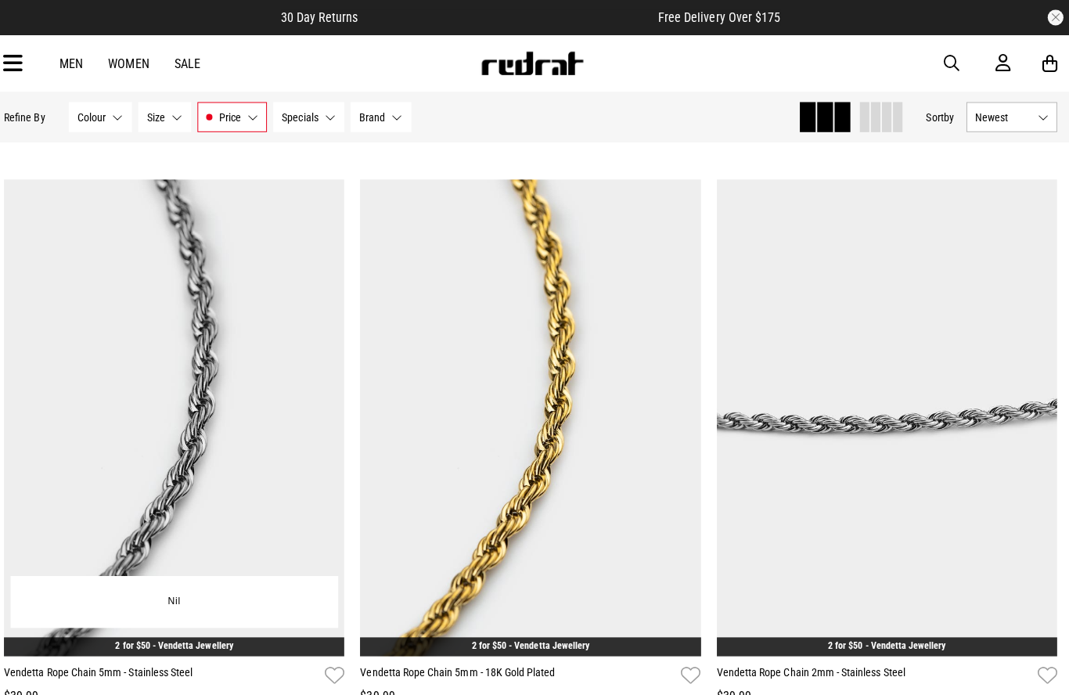
scroll to position [117, 0]
click at [138, 341] on img at bounding box center [182, 415] width 338 height 474
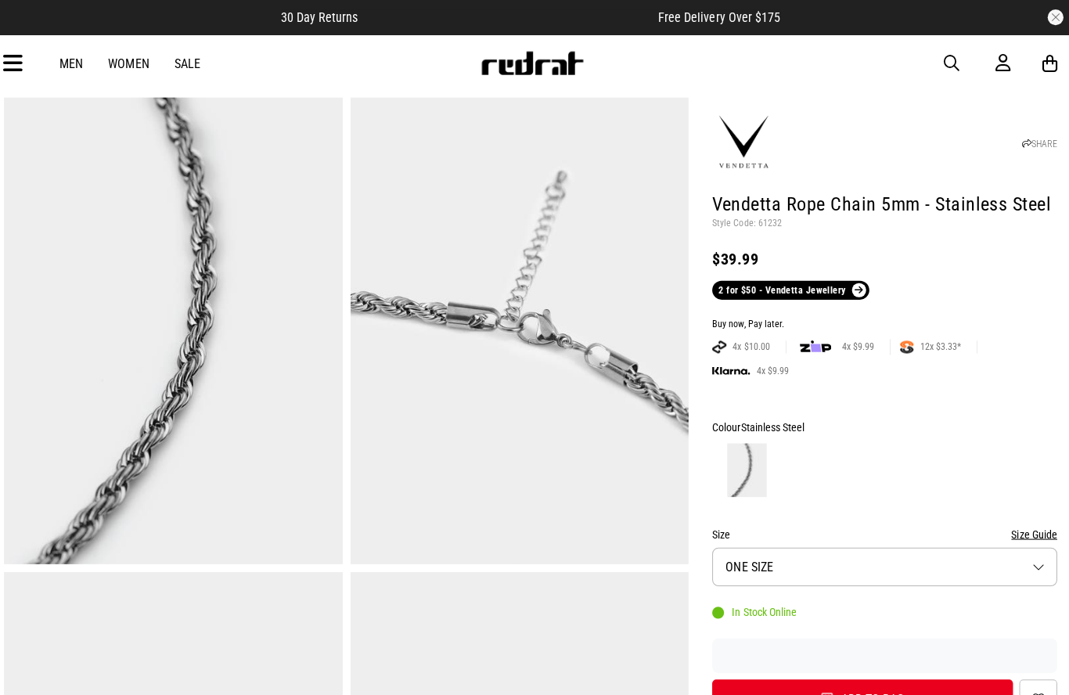
scroll to position [48, 0]
click at [720, 202] on h1 "Vendetta Rope Chain 5mm - Stainless Steel" at bounding box center [886, 202] width 342 height 25
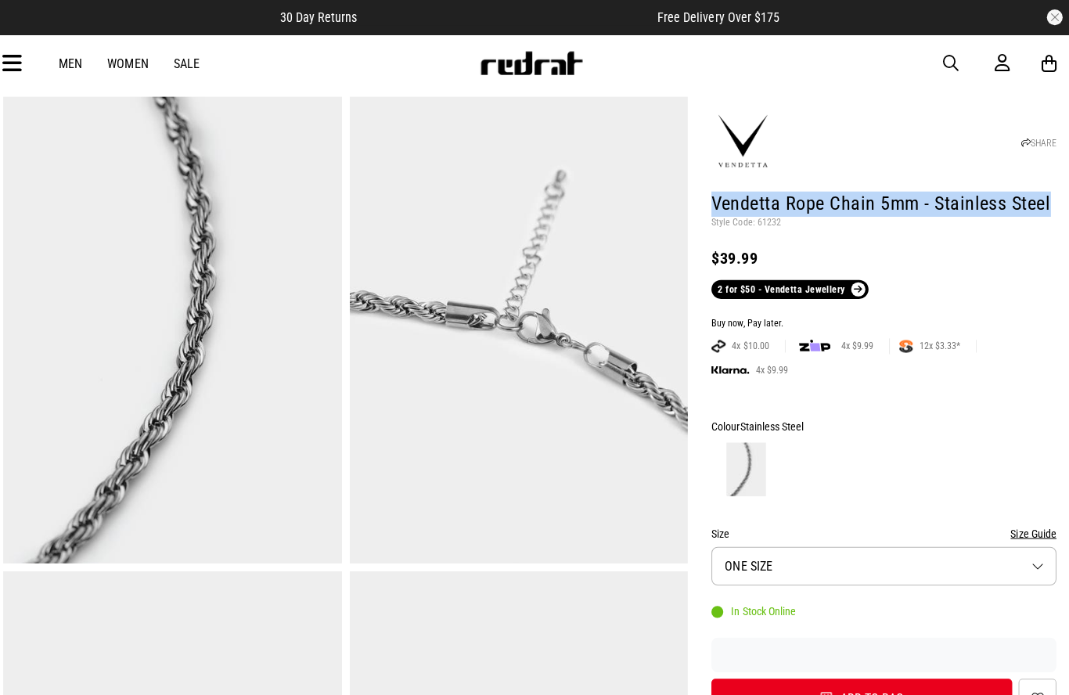
copy h1 "Vendetta Rope Chain 5mm - Stainless Steel"
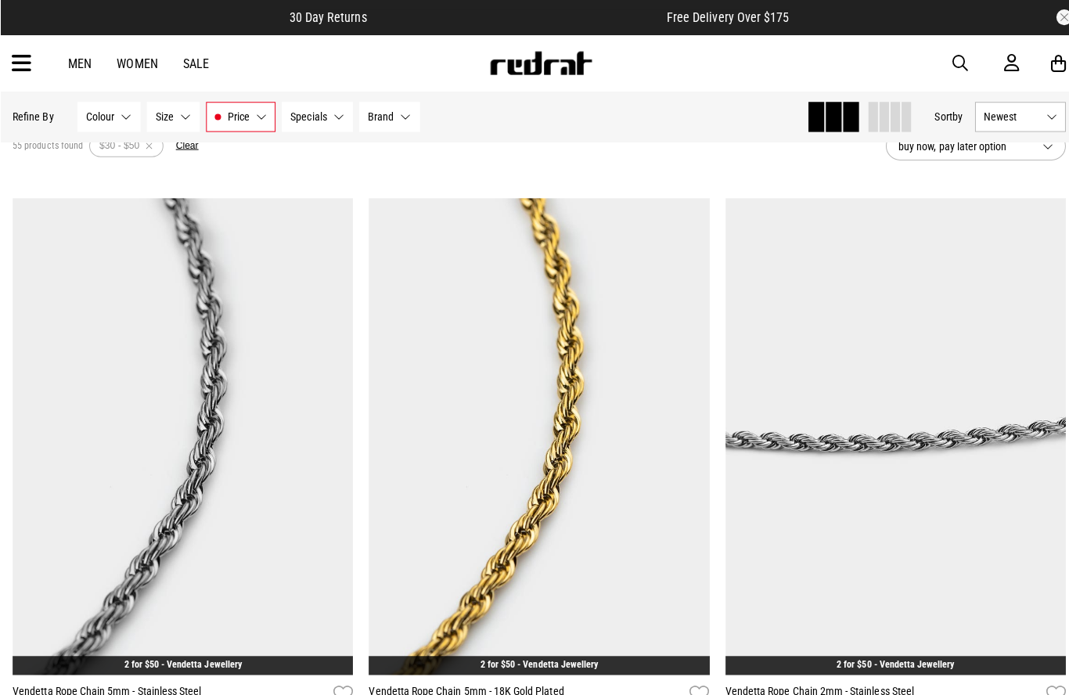
scroll to position [92, 0]
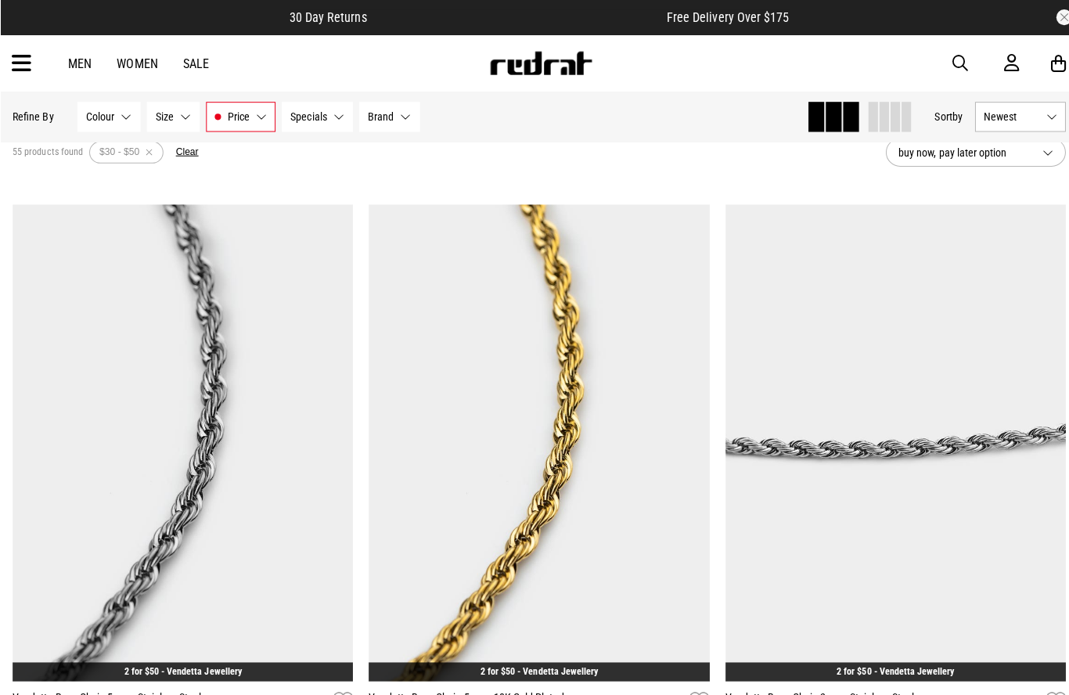
click at [377, 103] on button "Brand None selected" at bounding box center [386, 116] width 60 height 30
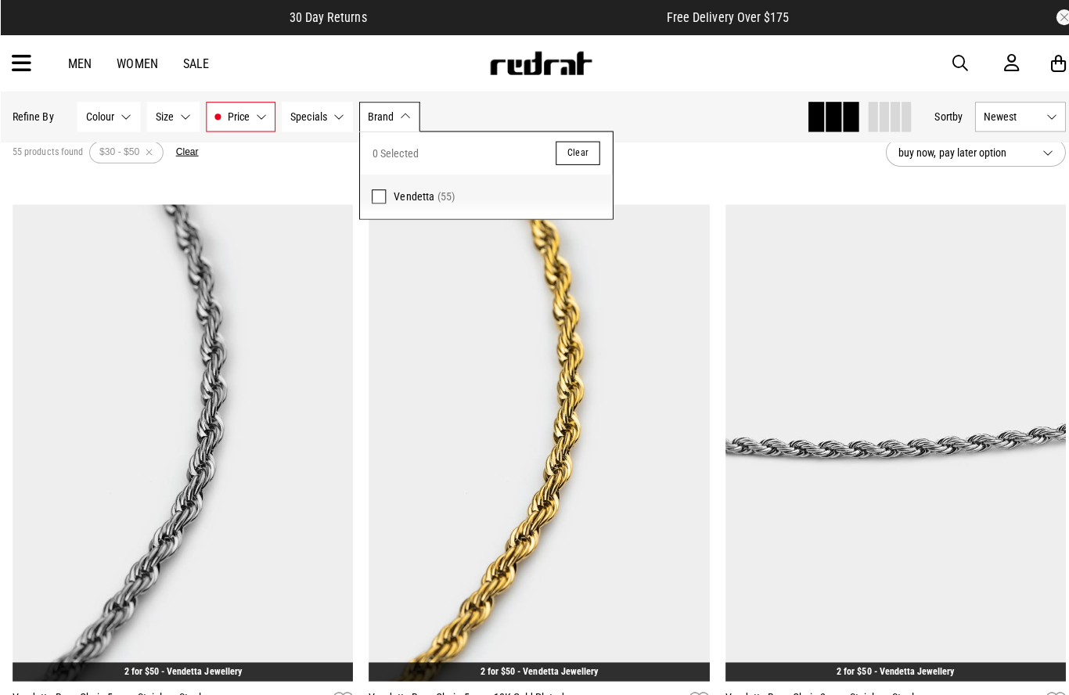
click at [378, 202] on label "Vendetta (55)" at bounding box center [482, 195] width 251 height 44
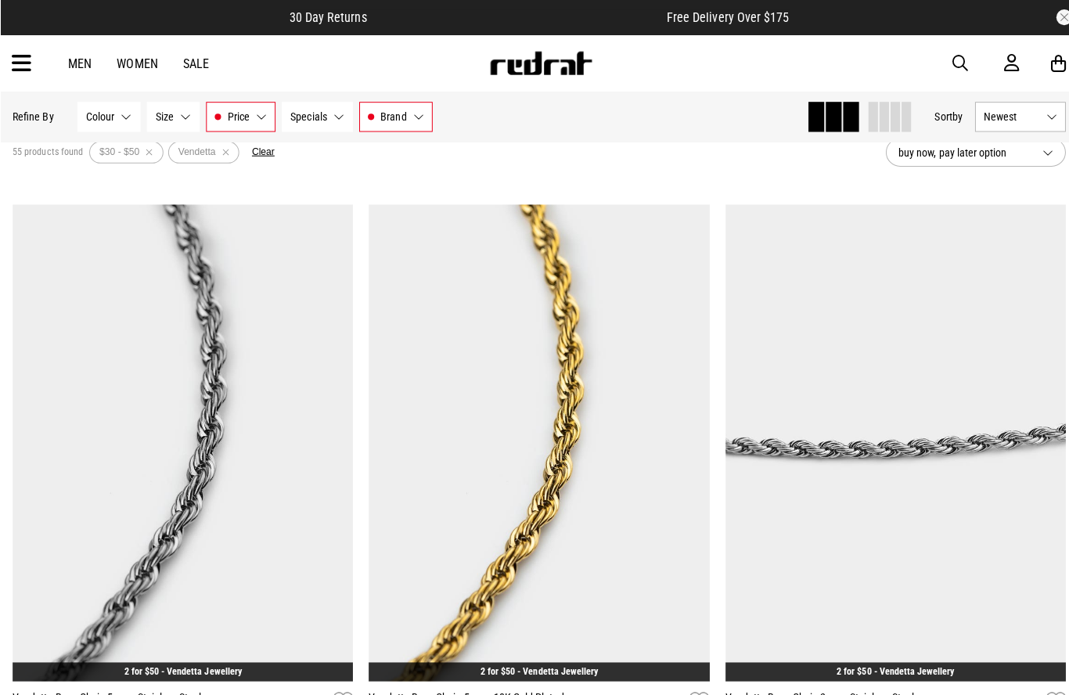
click at [103, 122] on span "Colour" at bounding box center [99, 116] width 28 height 13
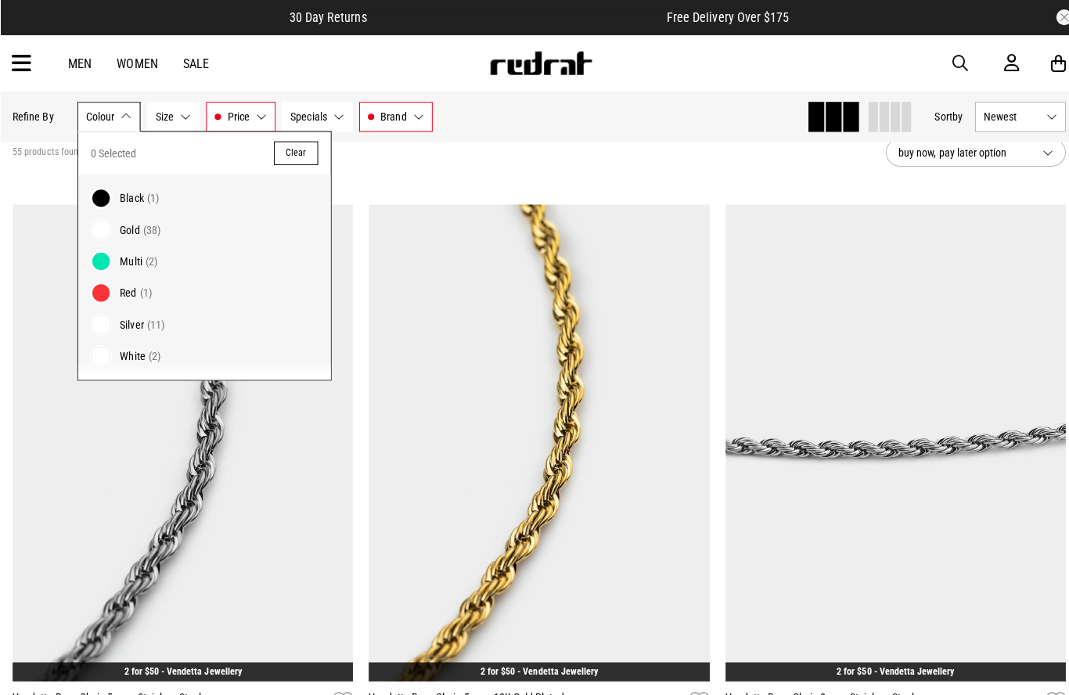
click at [105, 193] on span at bounding box center [100, 197] width 22 height 22
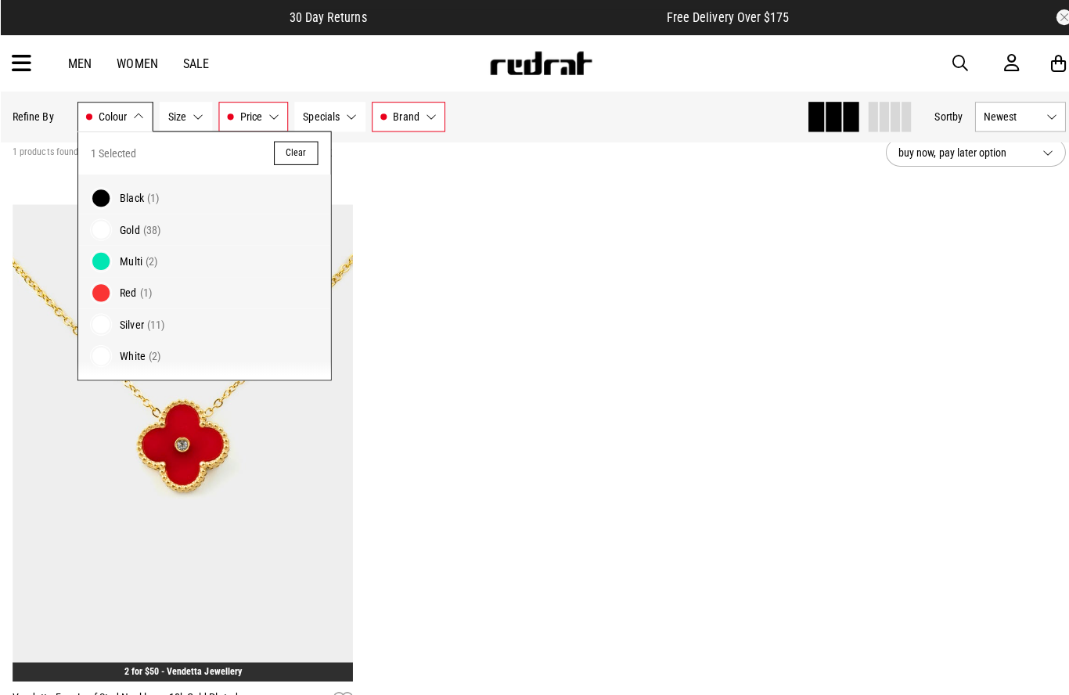
click at [101, 224] on span at bounding box center [100, 228] width 22 height 22
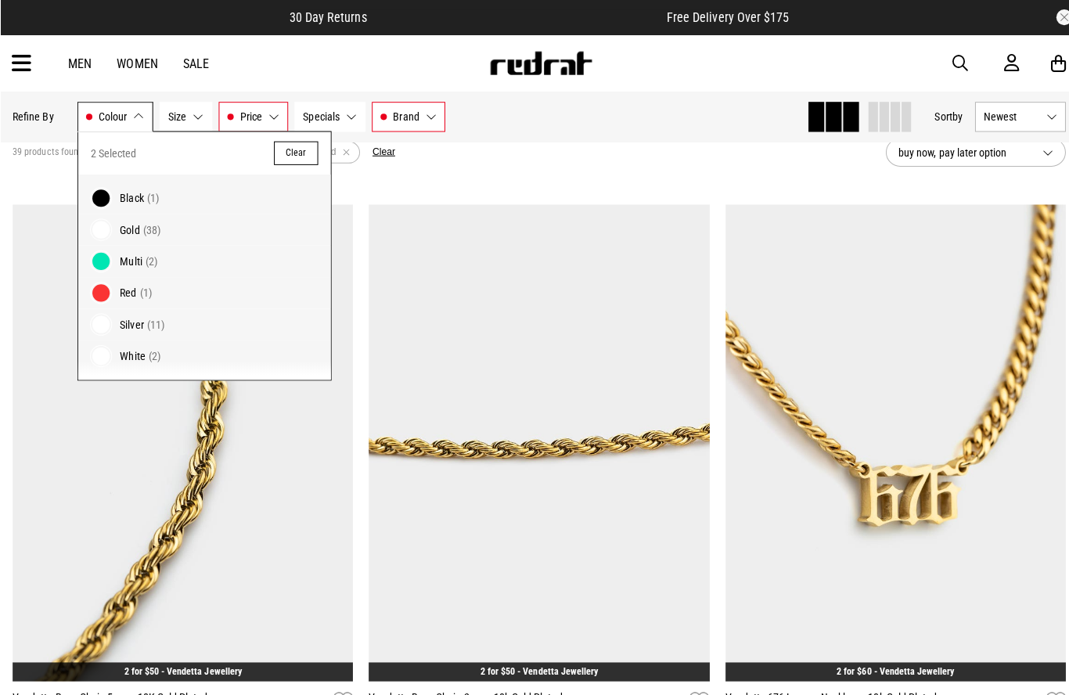
click at [104, 201] on span at bounding box center [100, 197] width 22 height 22
click at [107, 266] on span at bounding box center [100, 259] width 22 height 22
click at [99, 236] on span at bounding box center [100, 228] width 22 height 22
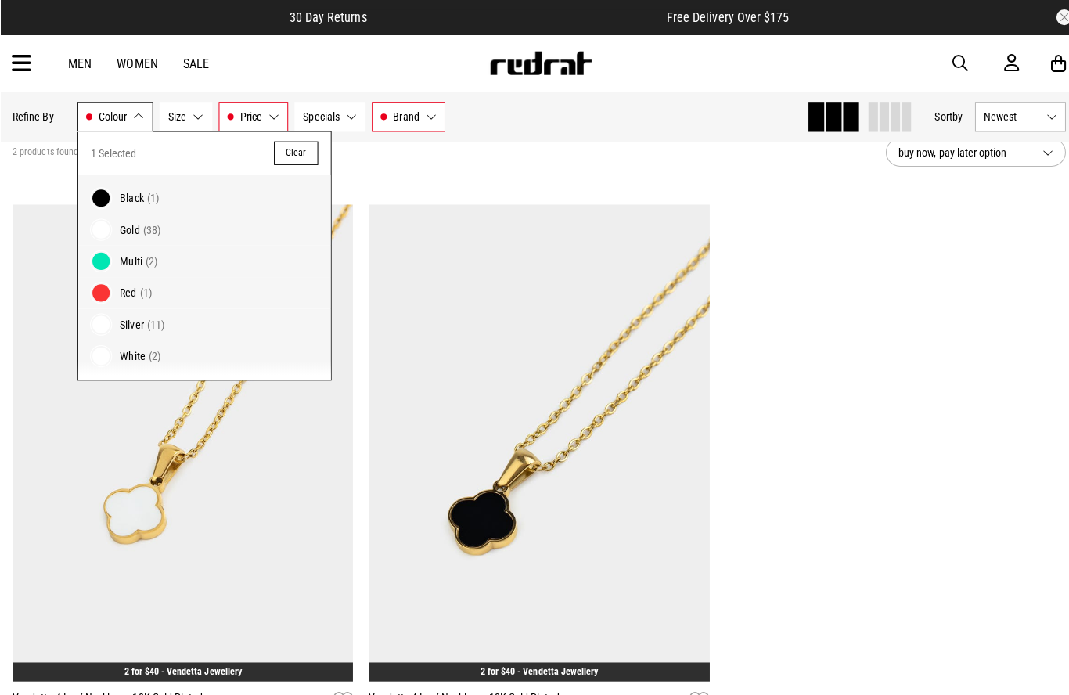
click at [102, 290] on span at bounding box center [100, 290] width 22 height 22
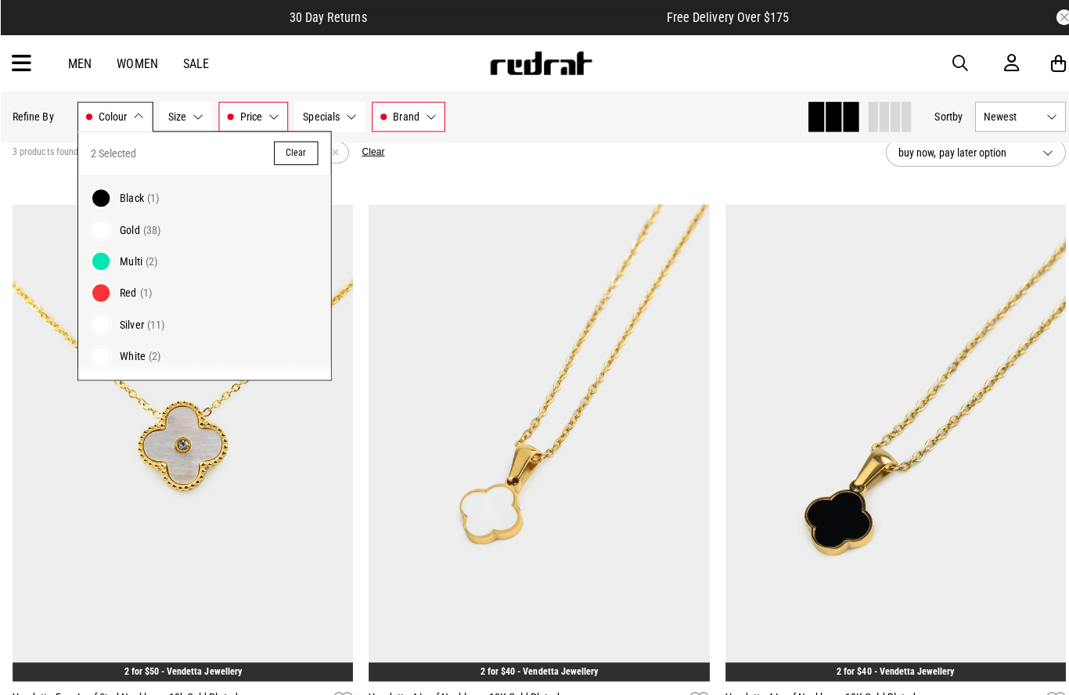
click at [98, 265] on span at bounding box center [100, 259] width 22 height 22
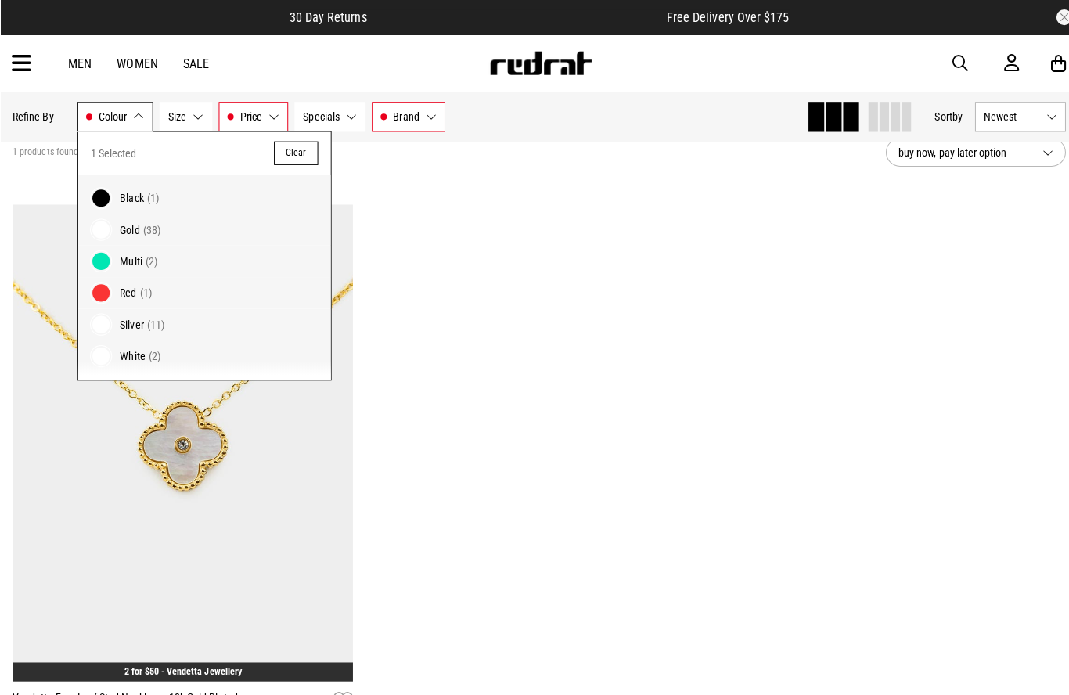
click at [99, 322] on span at bounding box center [100, 322] width 22 height 22
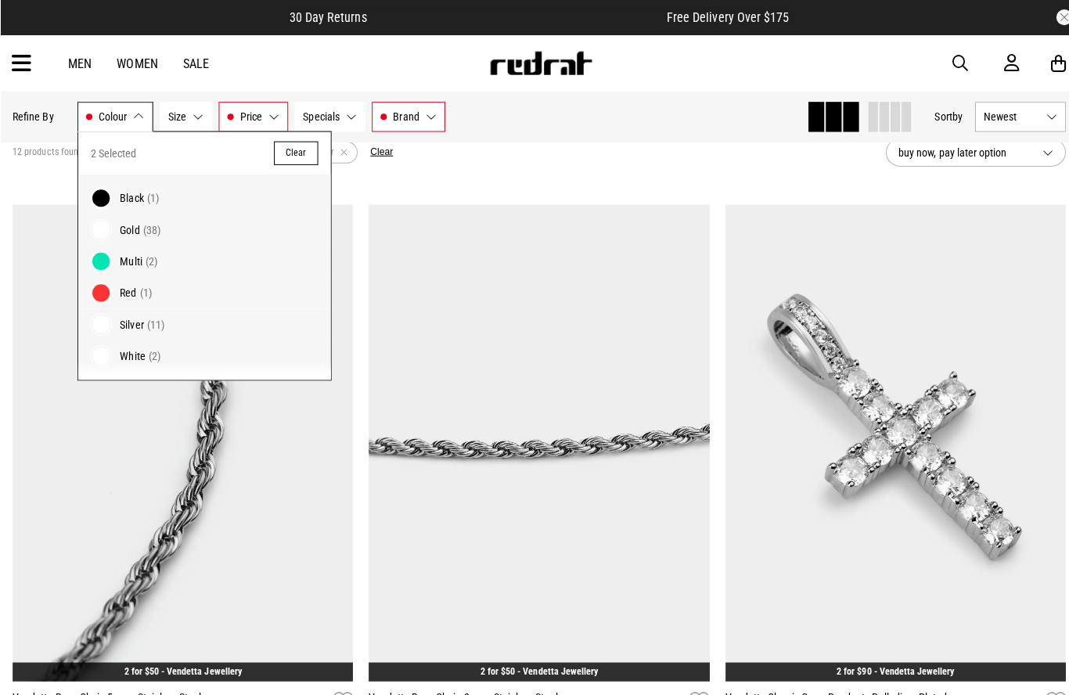
click at [101, 289] on span at bounding box center [100, 290] width 22 height 22
click at [96, 359] on span at bounding box center [100, 353] width 22 height 22
click at [103, 319] on span at bounding box center [100, 322] width 22 height 22
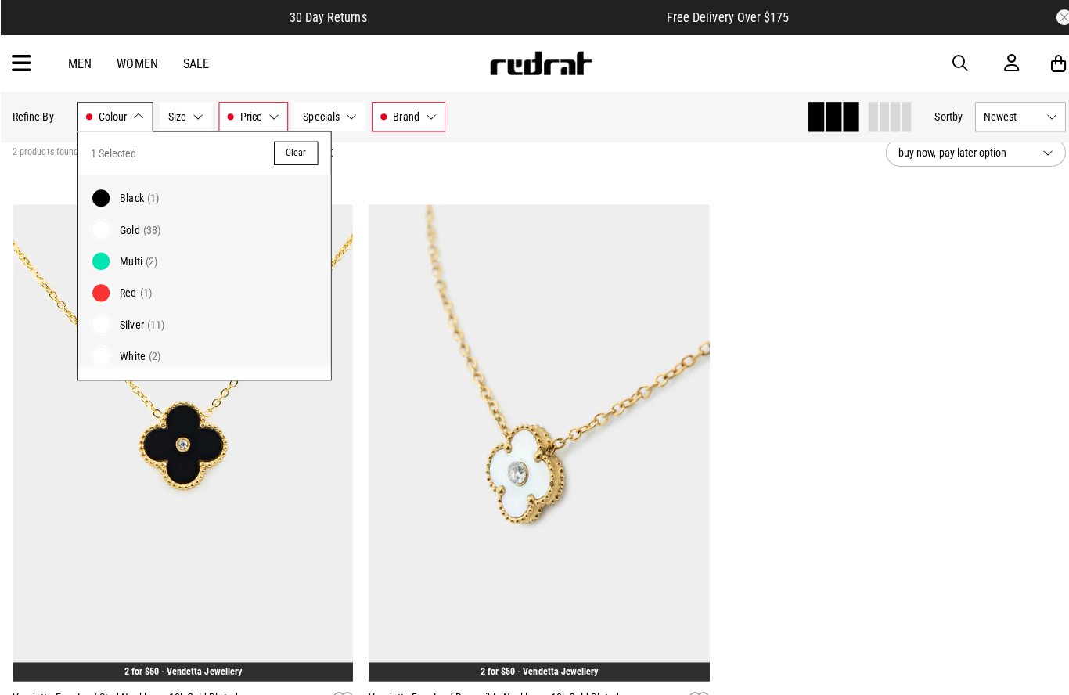
click at [103, 325] on span at bounding box center [100, 322] width 22 height 22
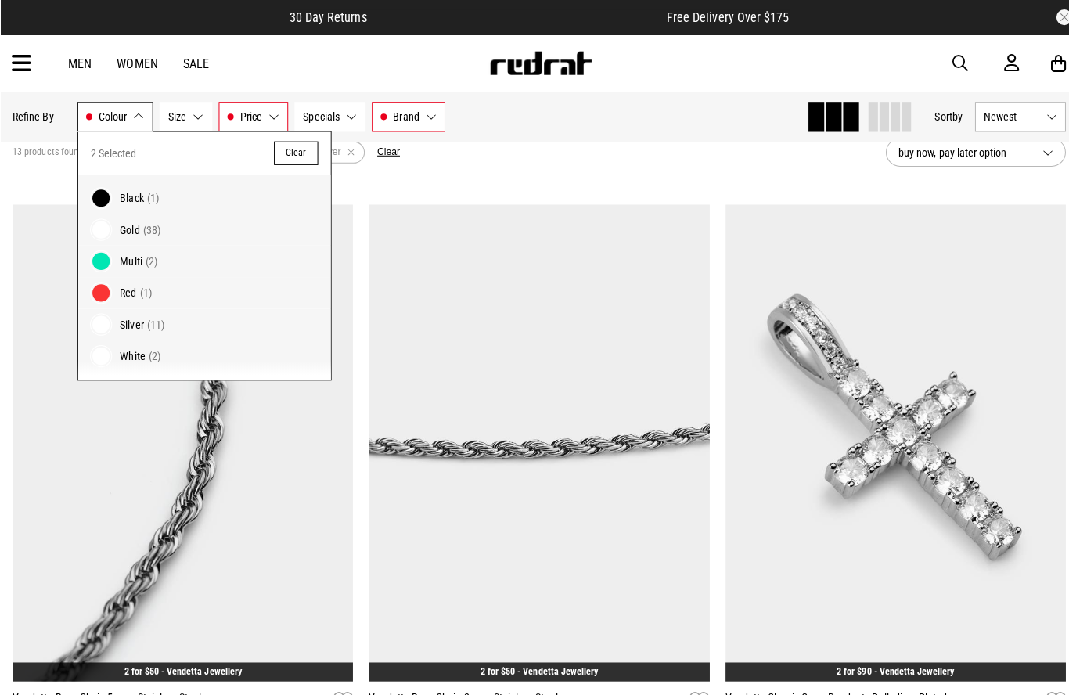
click at [92, 357] on span at bounding box center [100, 353] width 22 height 22
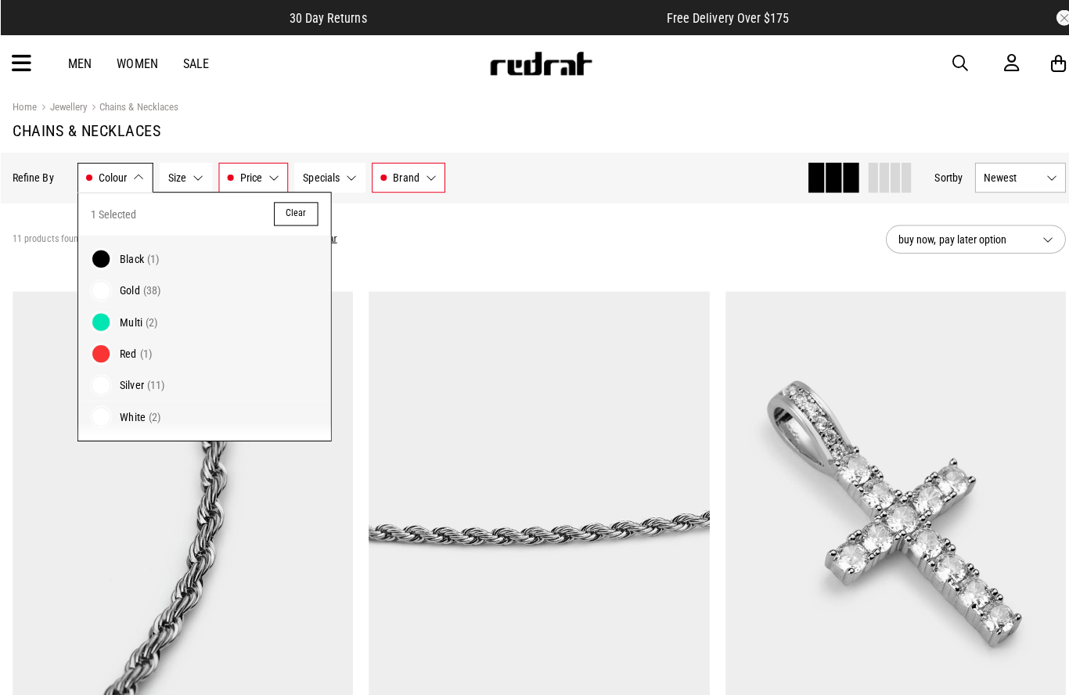
click at [402, 269] on section "11 products found Active Filters $30 - $50 Vendetta Silver Clear buy now, pay l…" at bounding box center [534, 237] width 1069 height 72
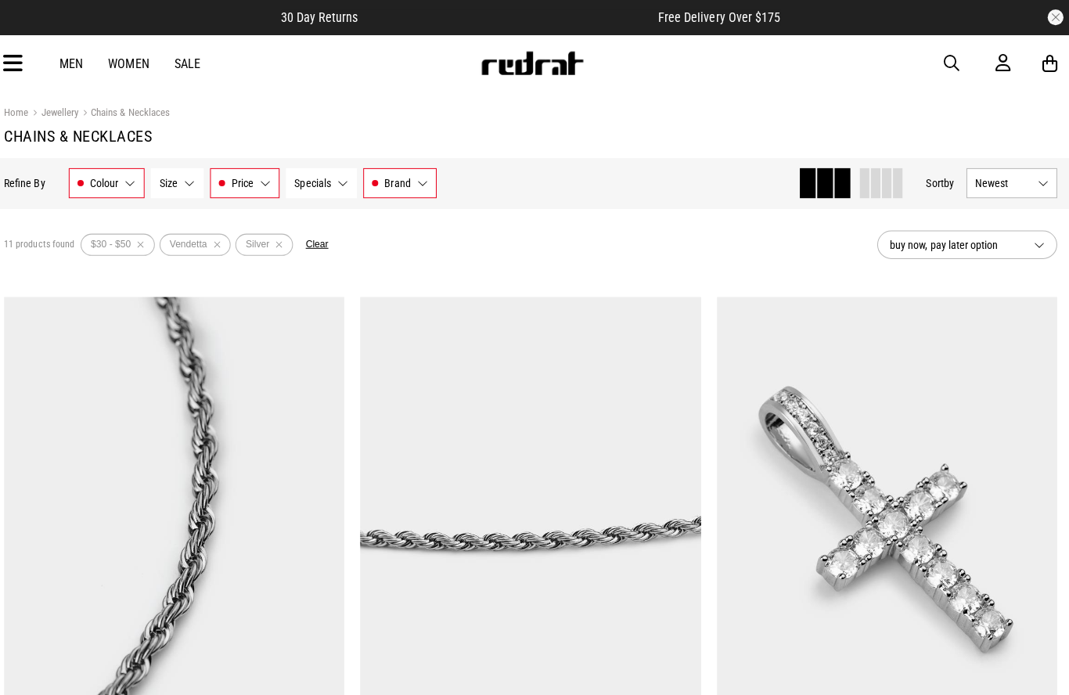
click at [276, 243] on button "Remove filter" at bounding box center [286, 243] width 20 height 22
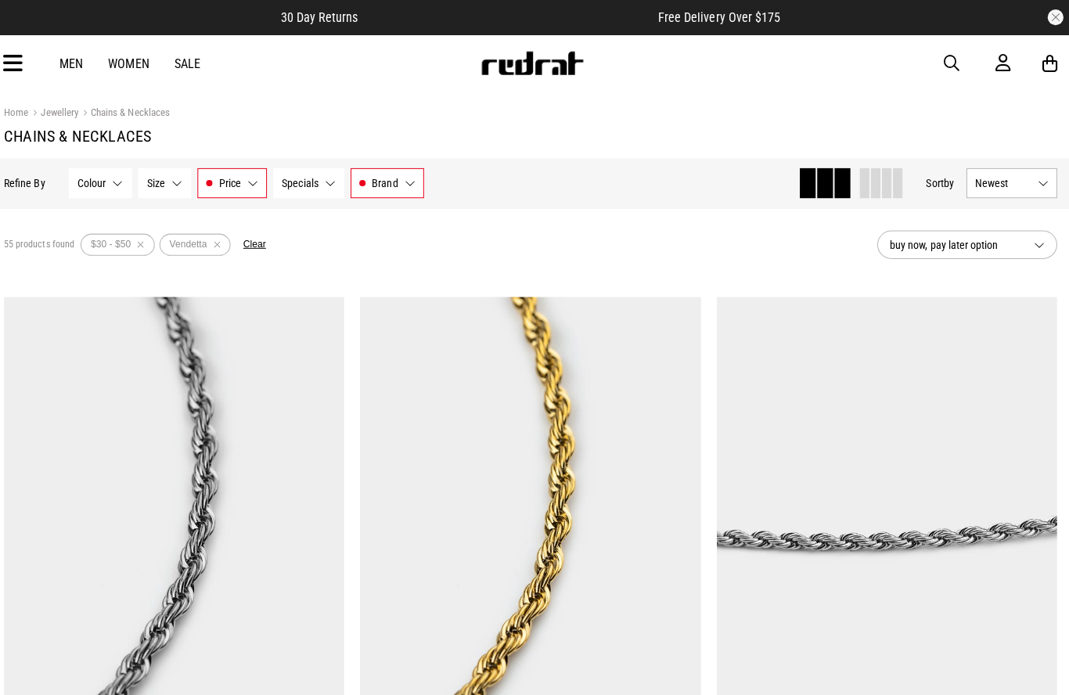
click at [214, 245] on button "Remove filter" at bounding box center [224, 243] width 20 height 22
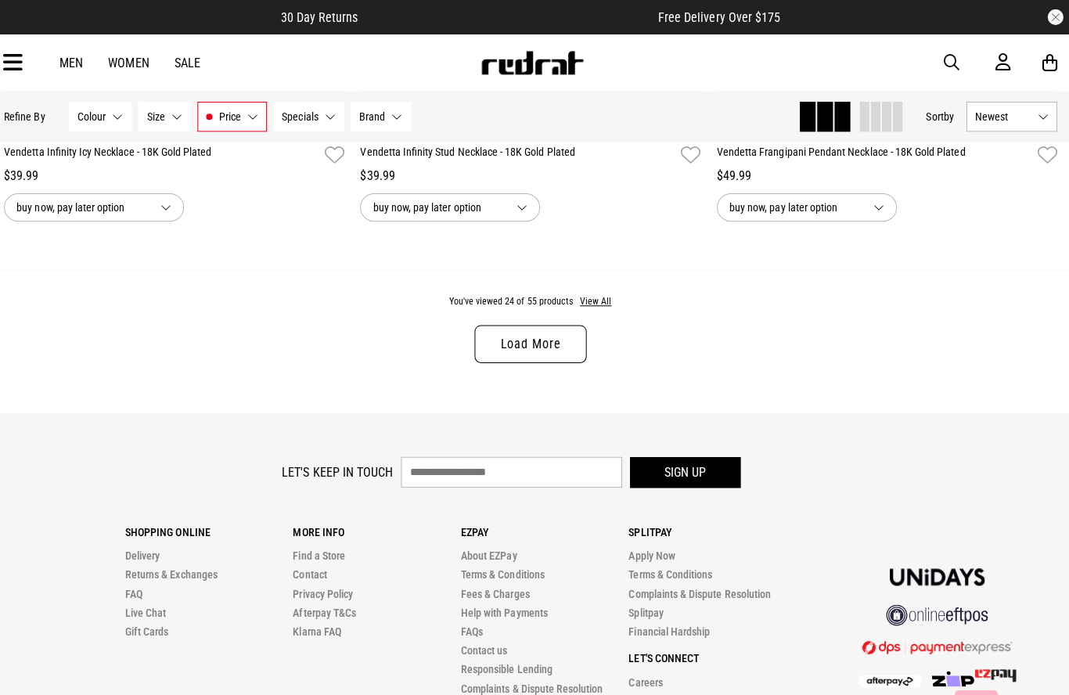
scroll to position [4876, 0]
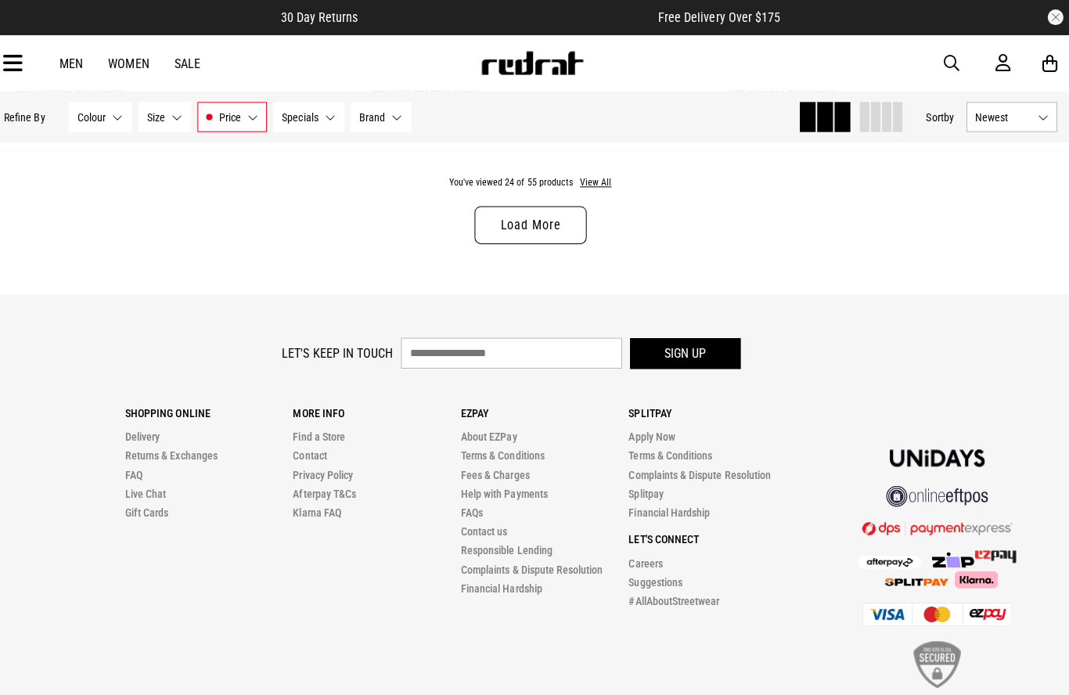
click at [493, 242] on link "Load More" at bounding box center [534, 223] width 111 height 38
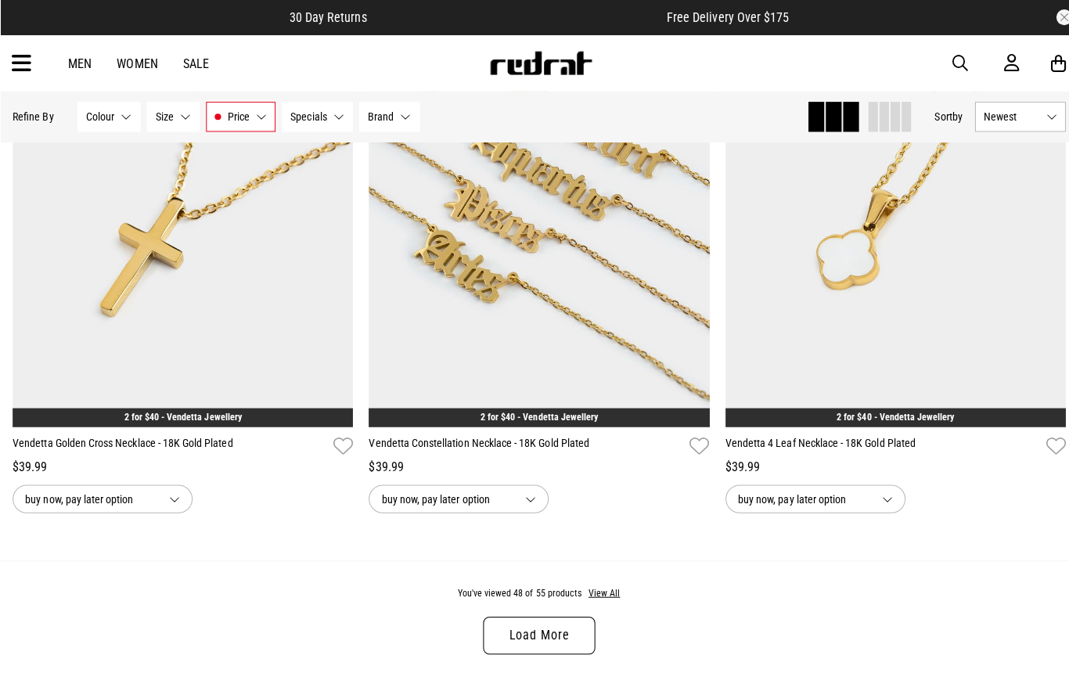
scroll to position [9193, 0]
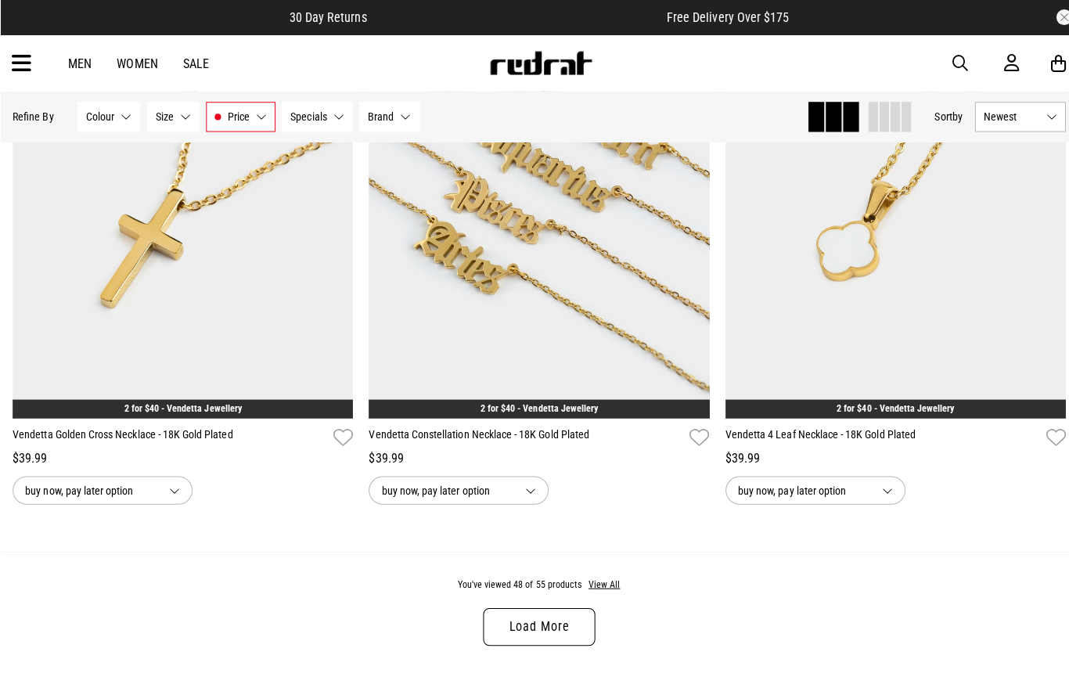
click at [528, 675] on div "You've viewed 48 of 55 products View All Load More" at bounding box center [534, 618] width 1069 height 143
click at [536, 640] on link "Load More" at bounding box center [534, 622] width 111 height 38
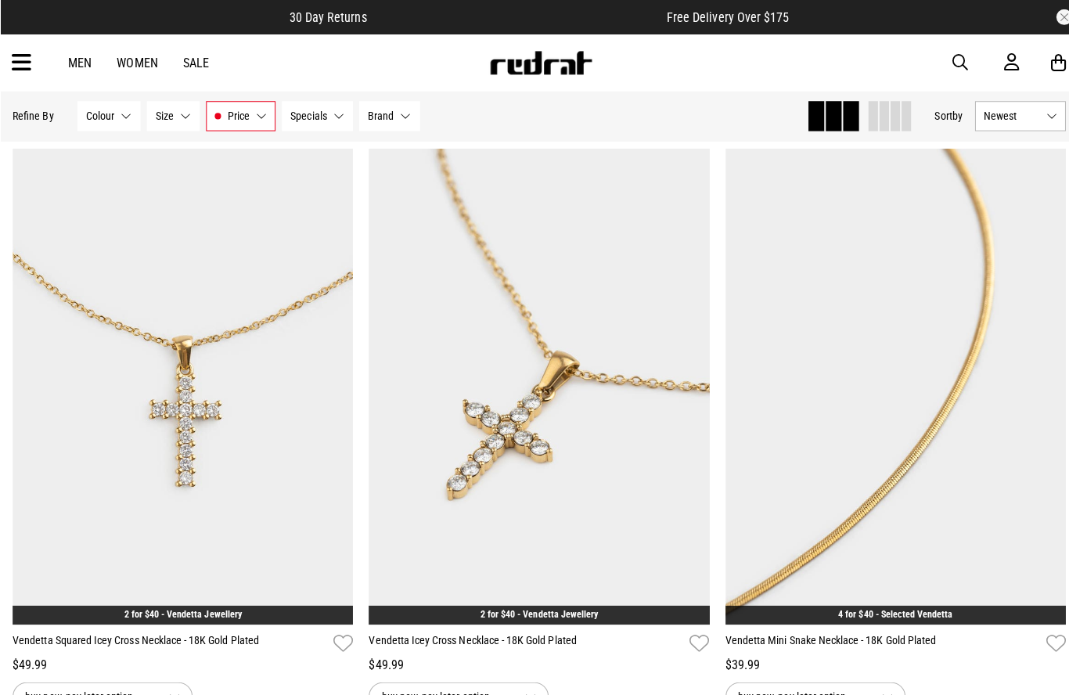
scroll to position [10150, 0]
